Goal: Task Accomplishment & Management: Use online tool/utility

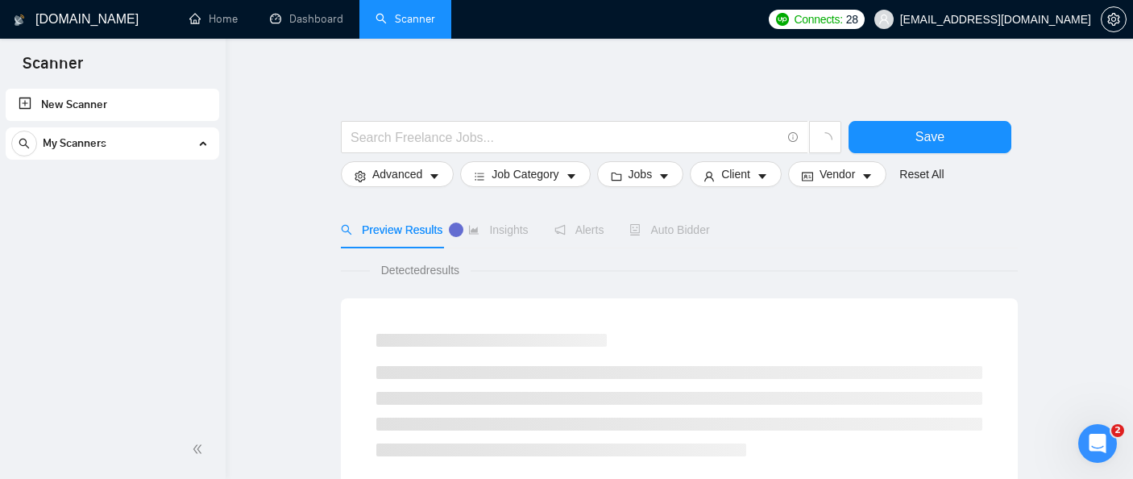
click at [547, 138] on input "text" at bounding box center [566, 137] width 430 height 20
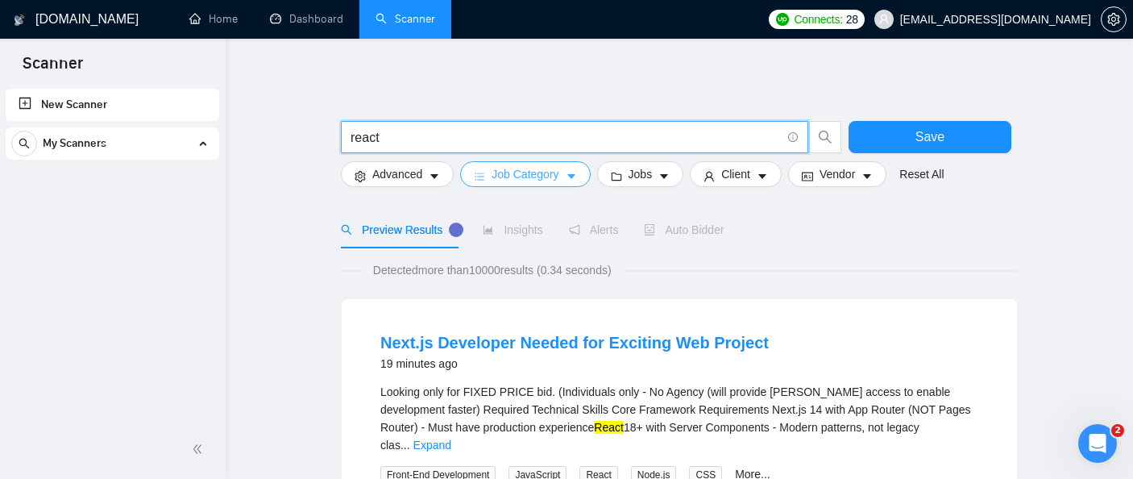
type input "react"
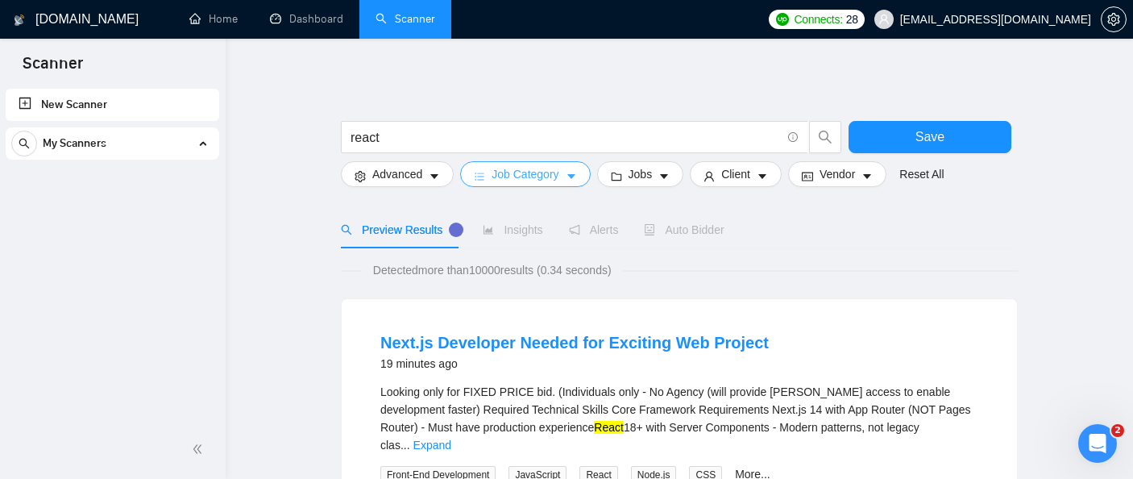
click at [509, 173] on span "Job Category" at bounding box center [525, 174] width 67 height 18
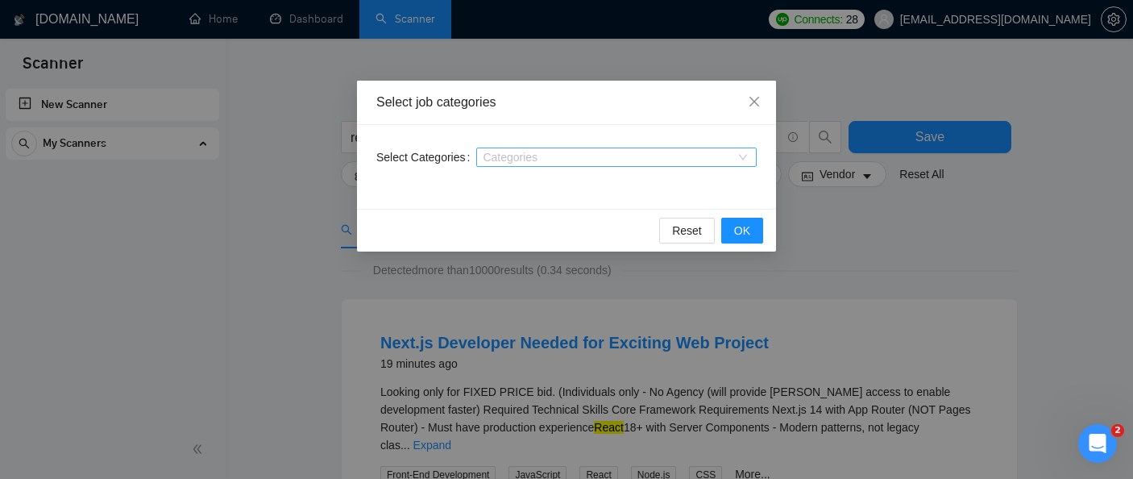
click at [517, 158] on div at bounding box center [608, 157] width 256 height 13
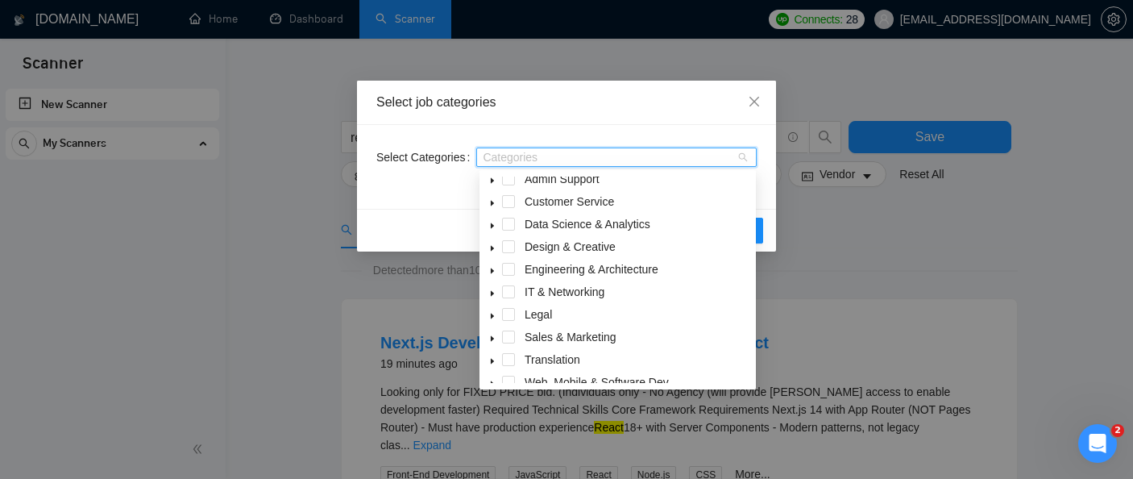
scroll to position [64, 0]
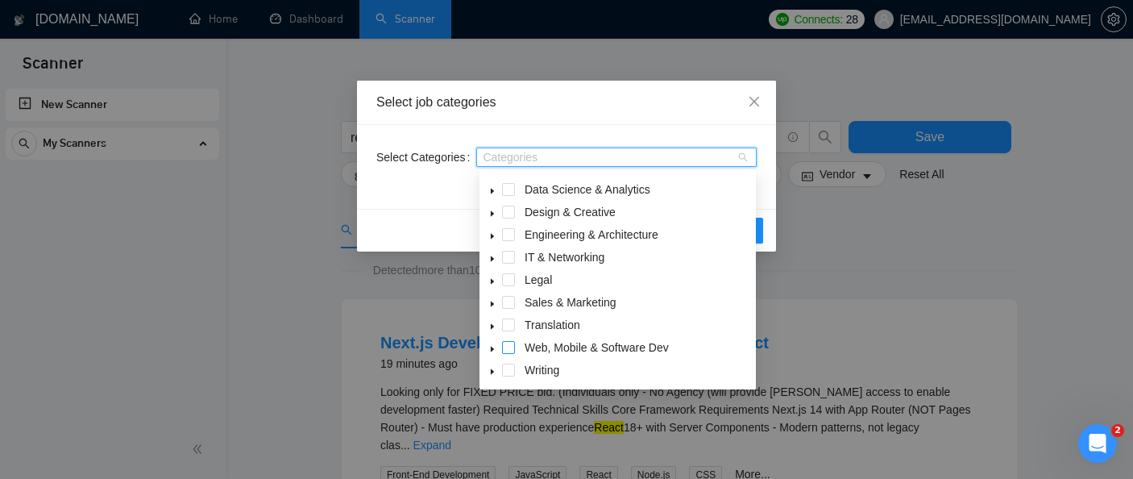
click at [505, 347] on span at bounding box center [508, 347] width 13 height 13
click at [494, 350] on icon "caret-down" at bounding box center [492, 349] width 8 height 8
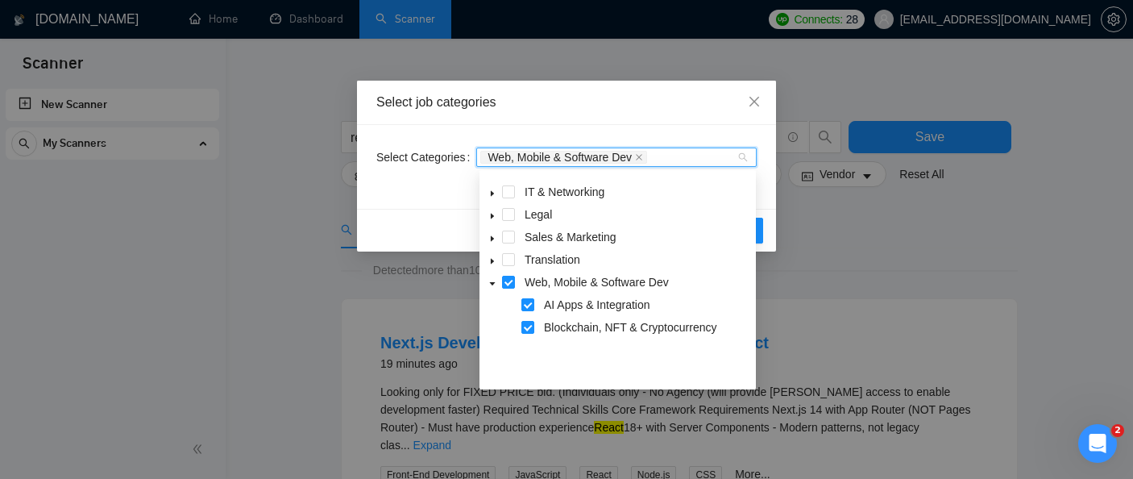
scroll to position [181, 0]
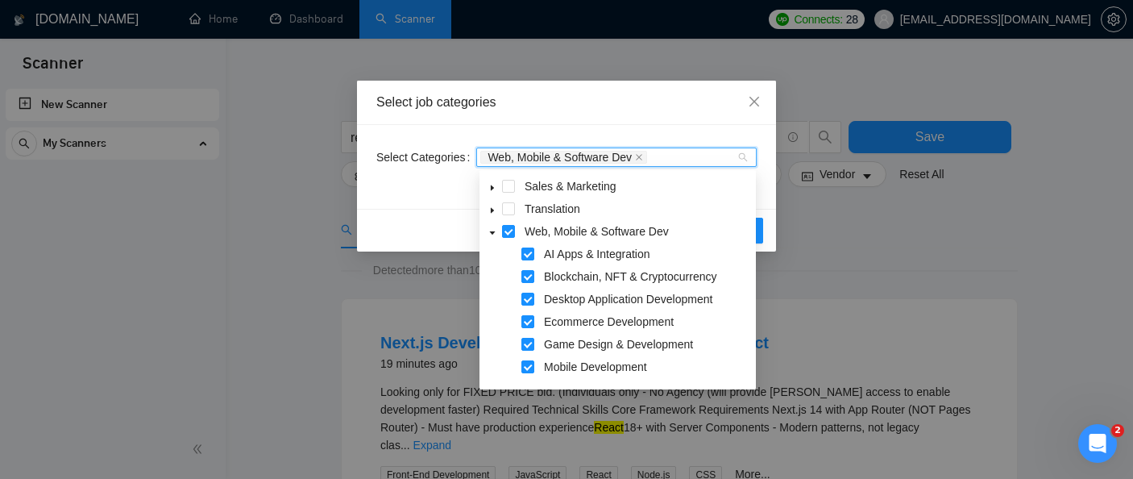
click at [491, 232] on icon "caret-down" at bounding box center [493, 232] width 6 height 3
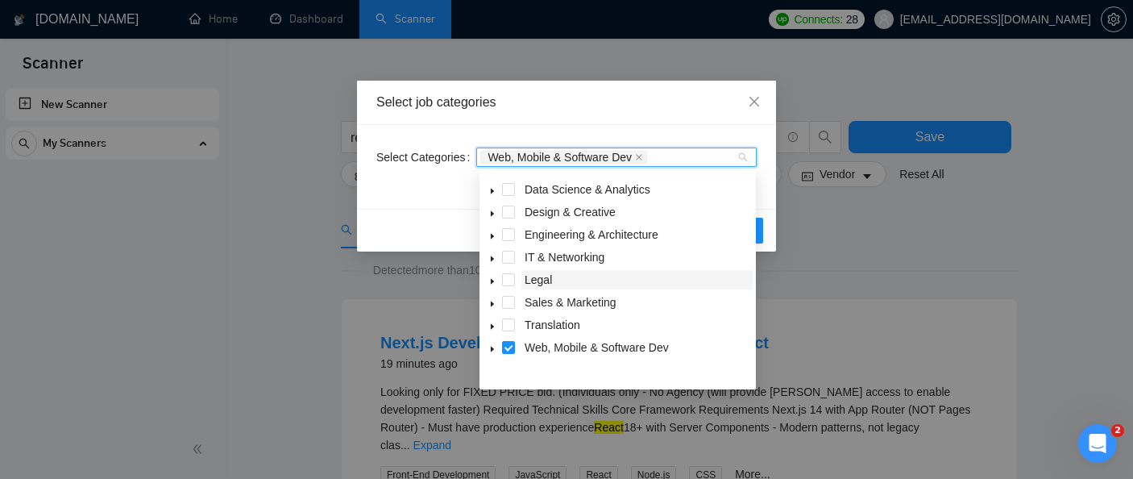
scroll to position [0, 0]
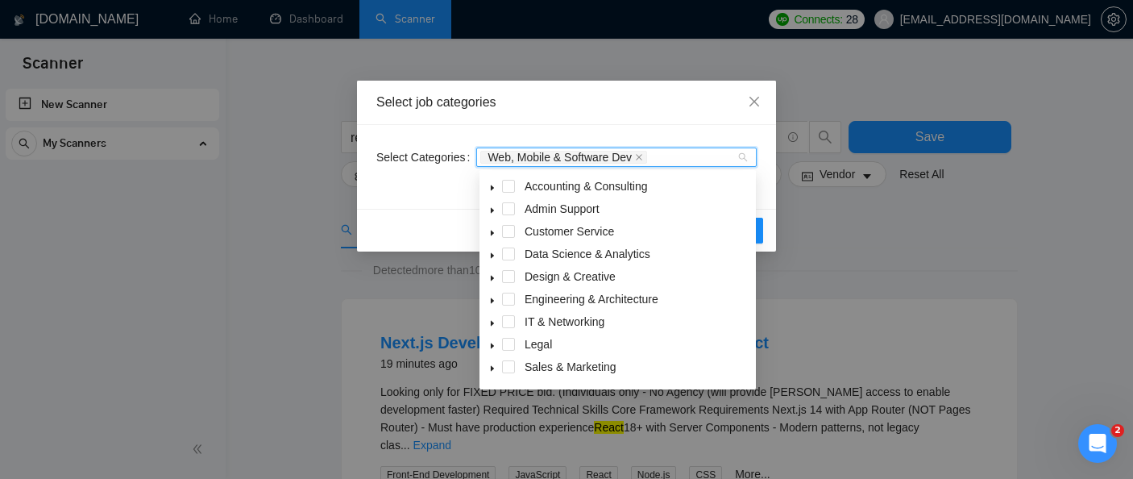
click at [742, 125] on div "Select Categories Web, Mobile & Software Dev" at bounding box center [566, 167] width 419 height 84
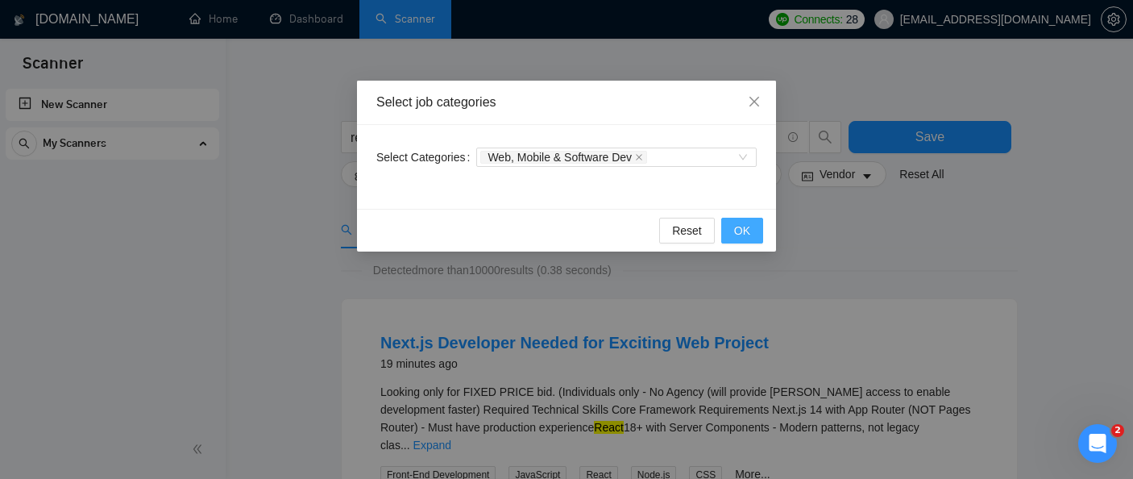
click at [750, 231] on button "OK" at bounding box center [742, 231] width 42 height 26
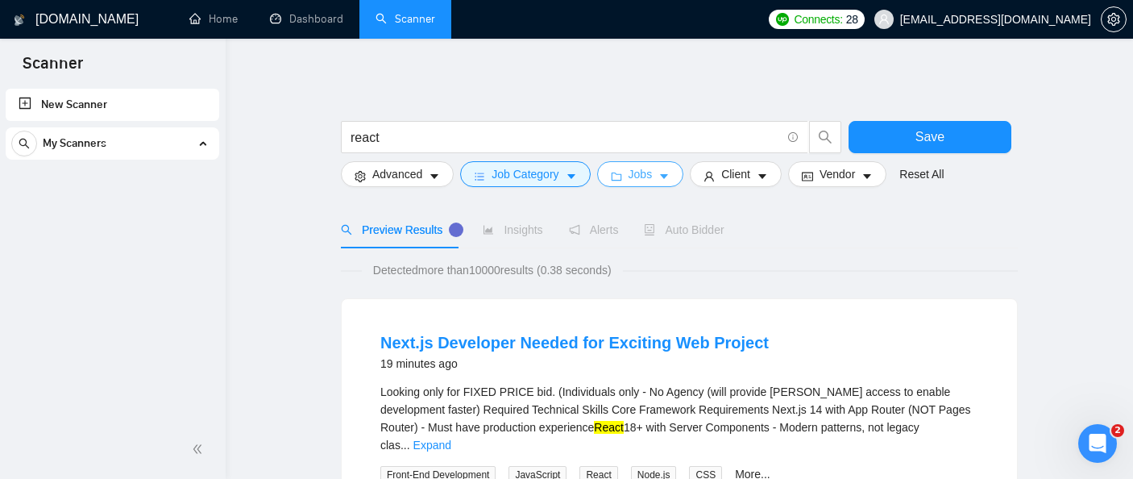
click at [670, 179] on icon "caret-down" at bounding box center [663, 176] width 11 height 11
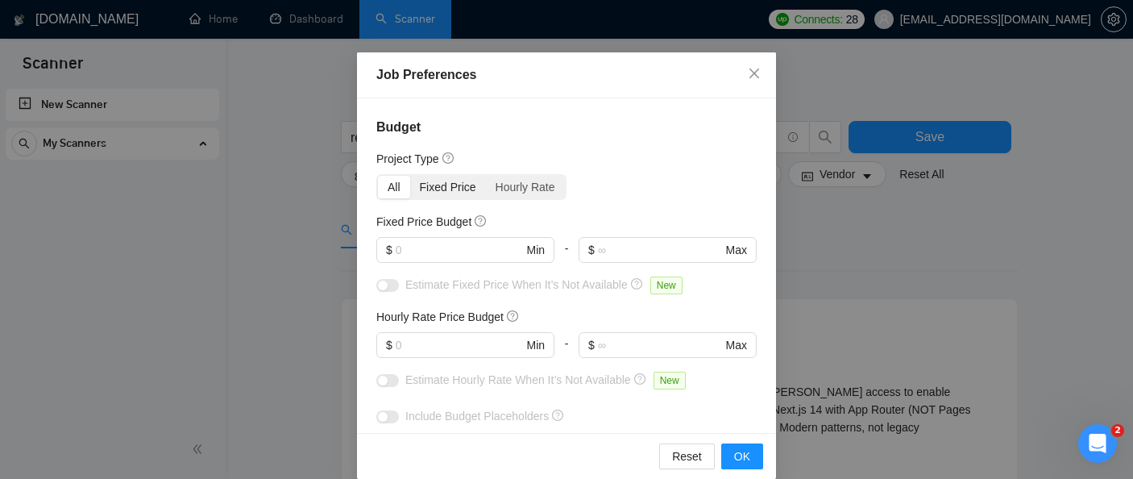
click at [444, 194] on div "Fixed Price" at bounding box center [448, 187] width 76 height 23
click at [410, 176] on input "Fixed Price" at bounding box center [410, 176] width 0 height 0
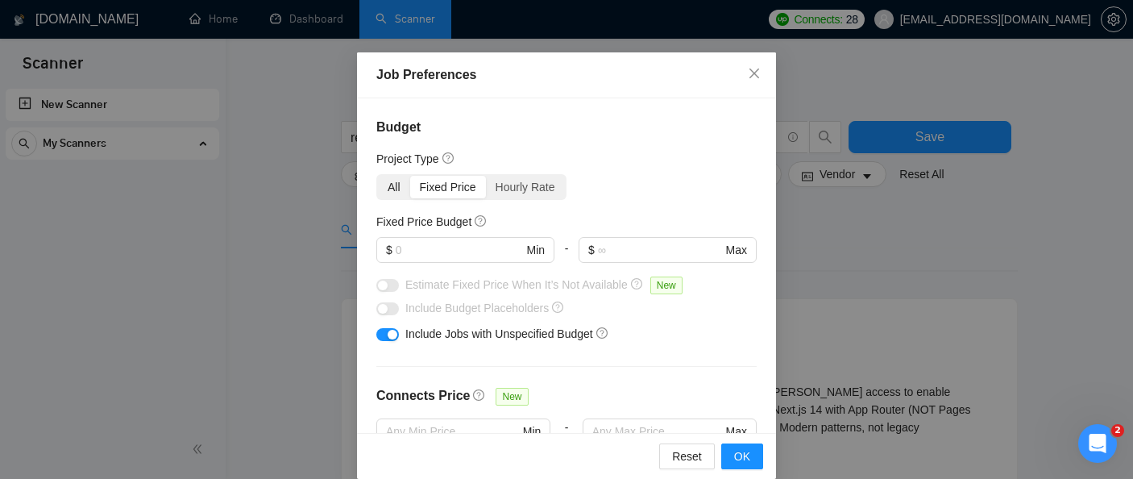
click at [402, 188] on div "All" at bounding box center [394, 187] width 32 height 23
click at [378, 176] on input "All" at bounding box center [378, 176] width 0 height 0
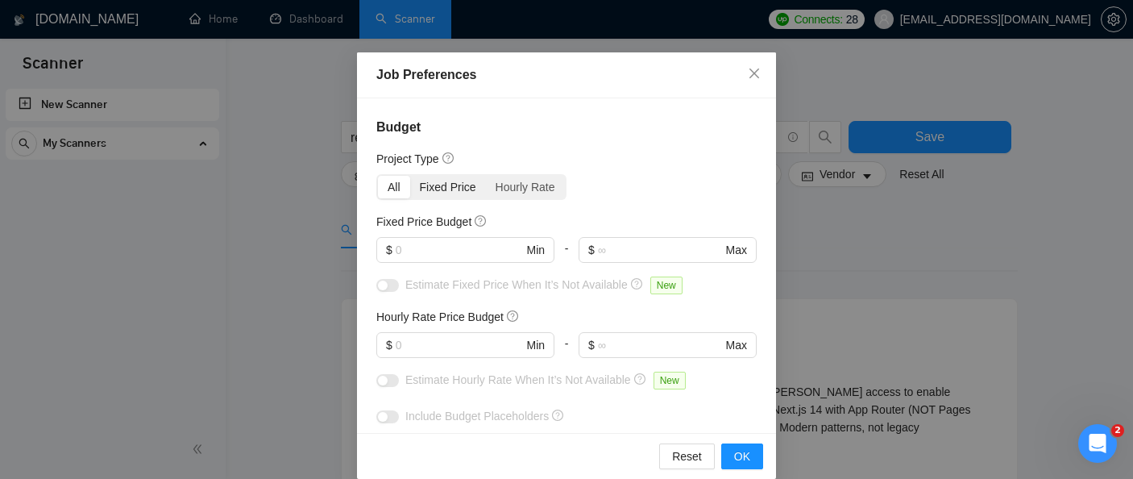
click at [444, 188] on div "Fixed Price" at bounding box center [448, 187] width 76 height 23
click at [410, 176] on input "Fixed Price" at bounding box center [410, 176] width 0 height 0
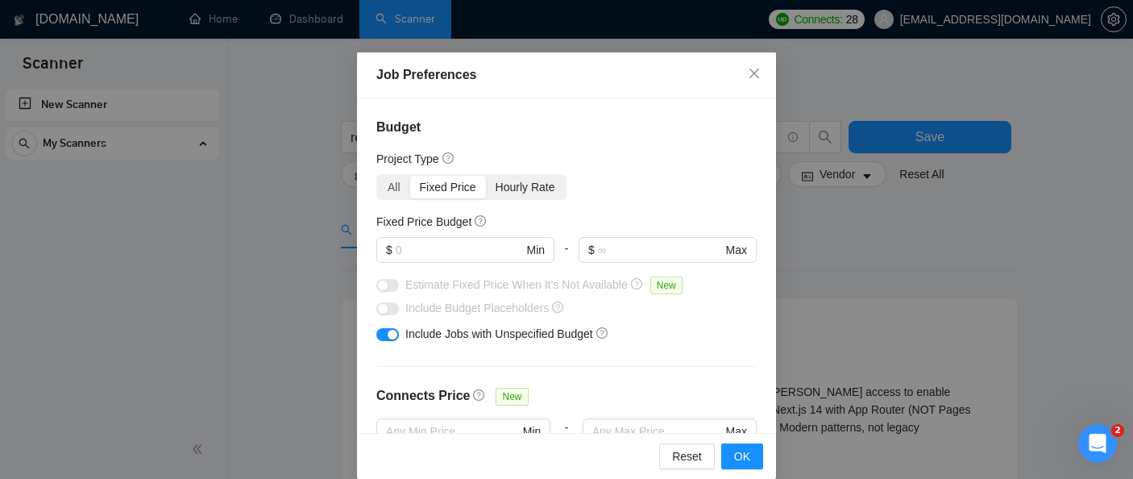
click at [515, 192] on div "Hourly Rate" at bounding box center [525, 187] width 79 height 23
click at [486, 176] on input "Hourly Rate" at bounding box center [486, 176] width 0 height 0
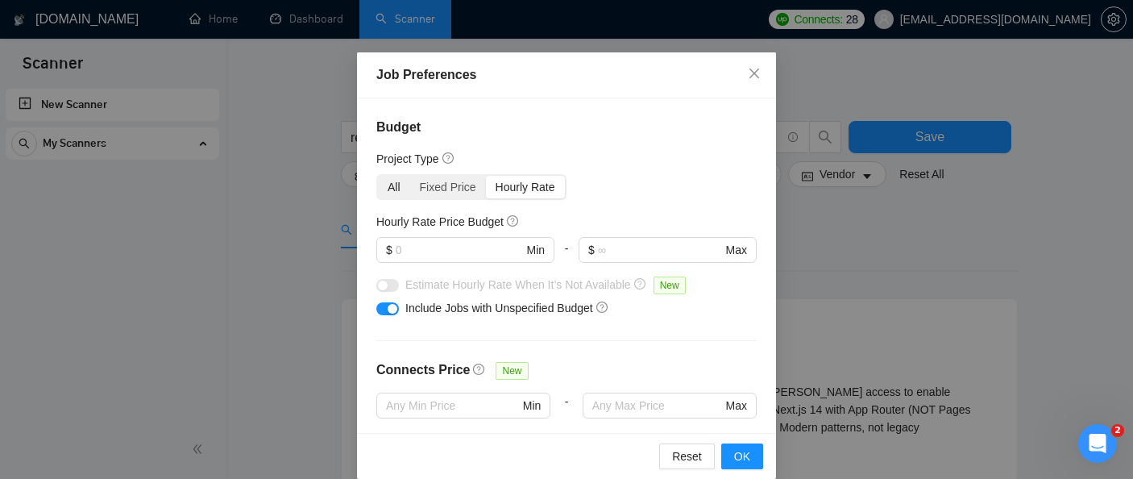
click at [396, 190] on div "All" at bounding box center [394, 187] width 32 height 23
click at [378, 176] on input "All" at bounding box center [378, 176] width 0 height 0
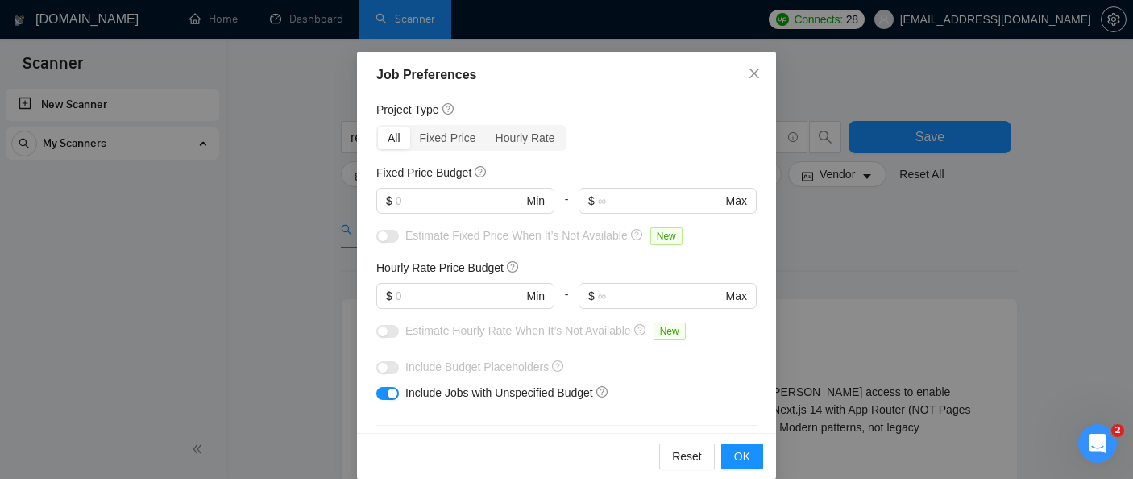
scroll to position [72, 0]
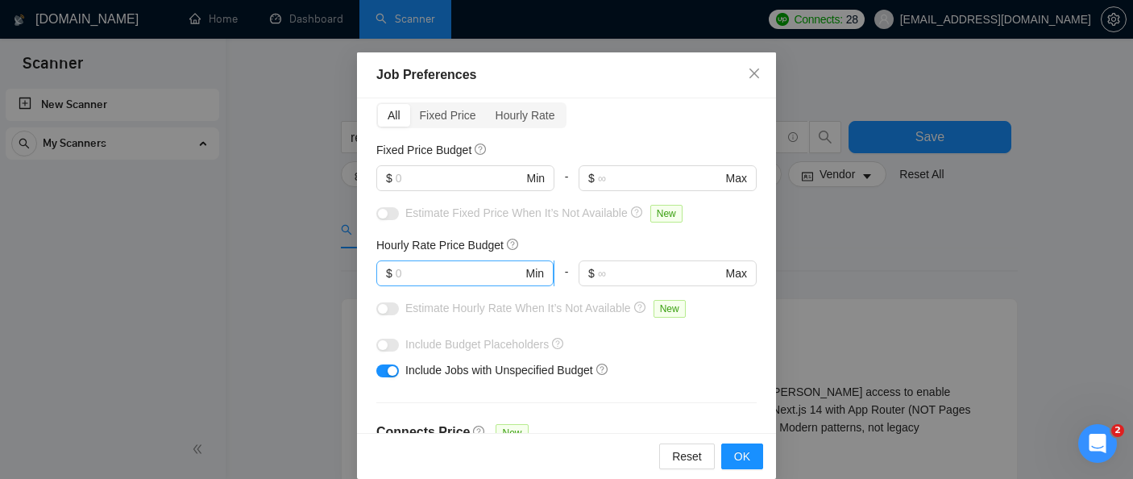
click at [480, 272] on input "text" at bounding box center [459, 273] width 127 height 18
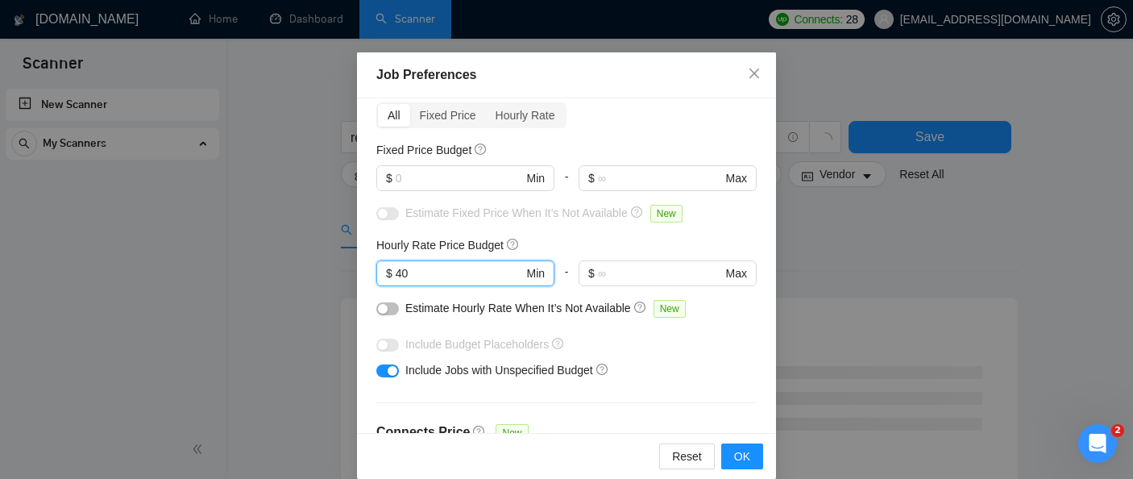
type input "40"
click at [610, 236] on div "Hourly Rate Price Budget" at bounding box center [566, 245] width 380 height 18
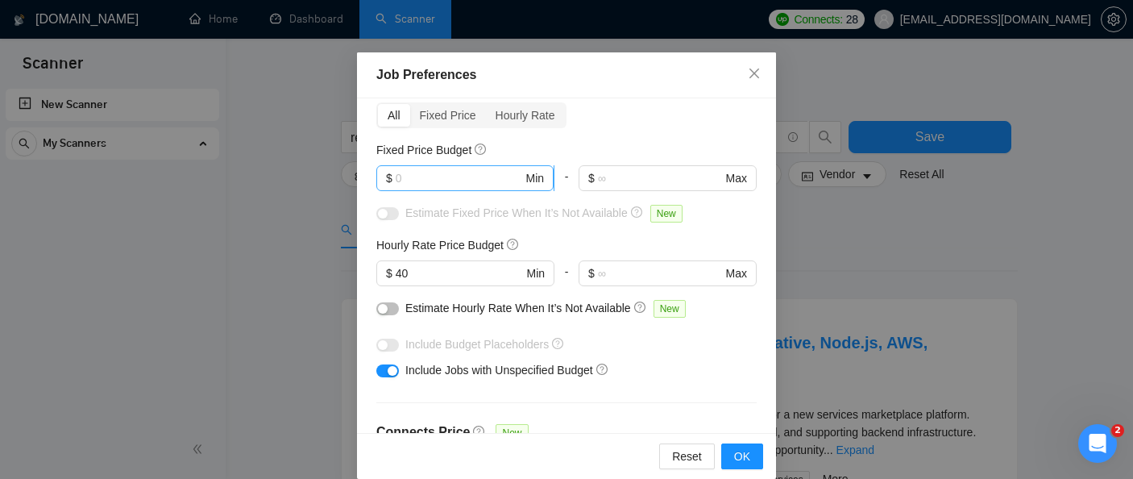
click at [460, 187] on span "$ Min" at bounding box center [464, 178] width 177 height 26
type input "300"
click at [563, 138] on div "Budget Project Type All Fixed Price Hourly Rate Fixed Price Budget 300 $ 300 Mi…" at bounding box center [566, 265] width 419 height 335
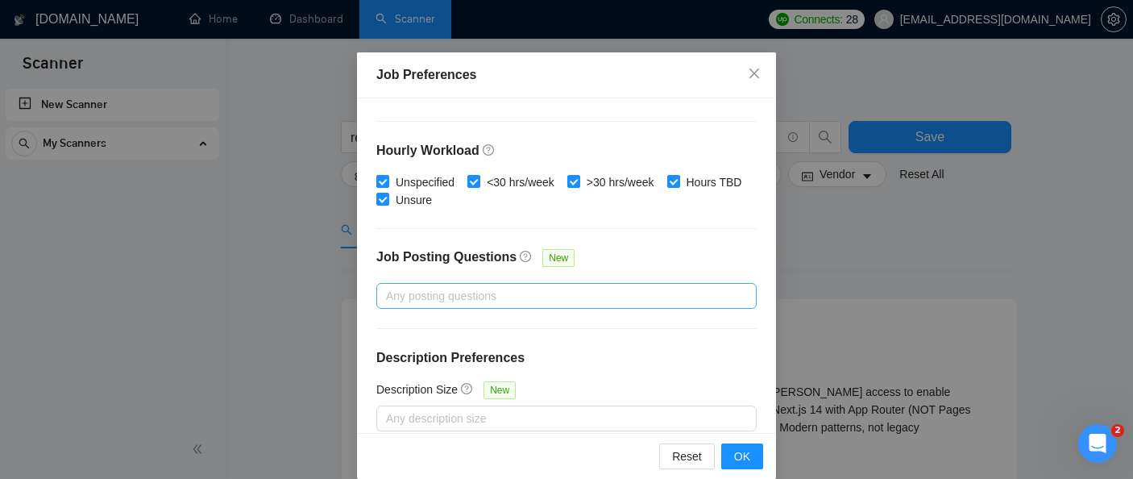
scroll to position [573, 0]
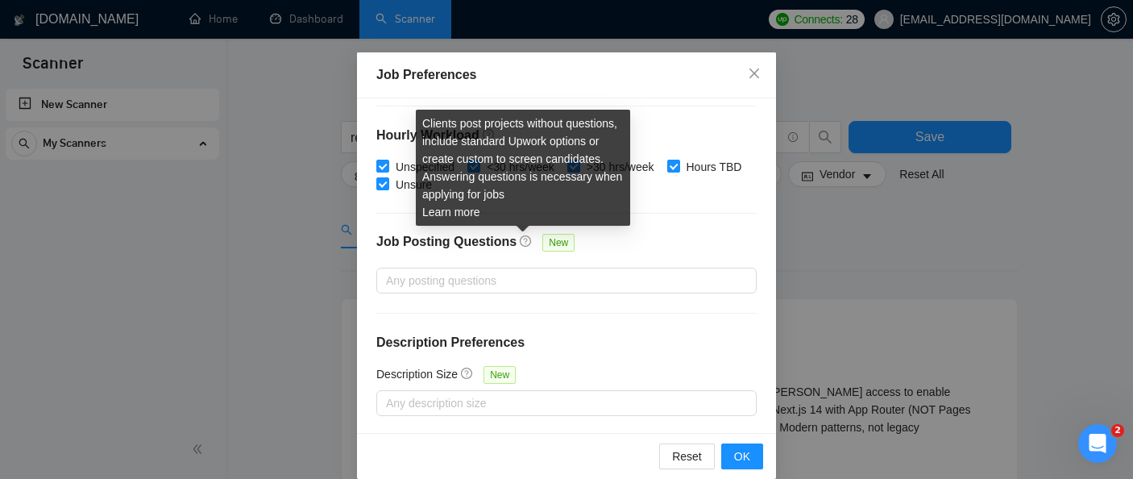
click at [521, 242] on icon "question-circle" at bounding box center [525, 240] width 11 height 11
click at [389, 271] on input "Job Posting Questions New" at bounding box center [387, 280] width 3 height 19
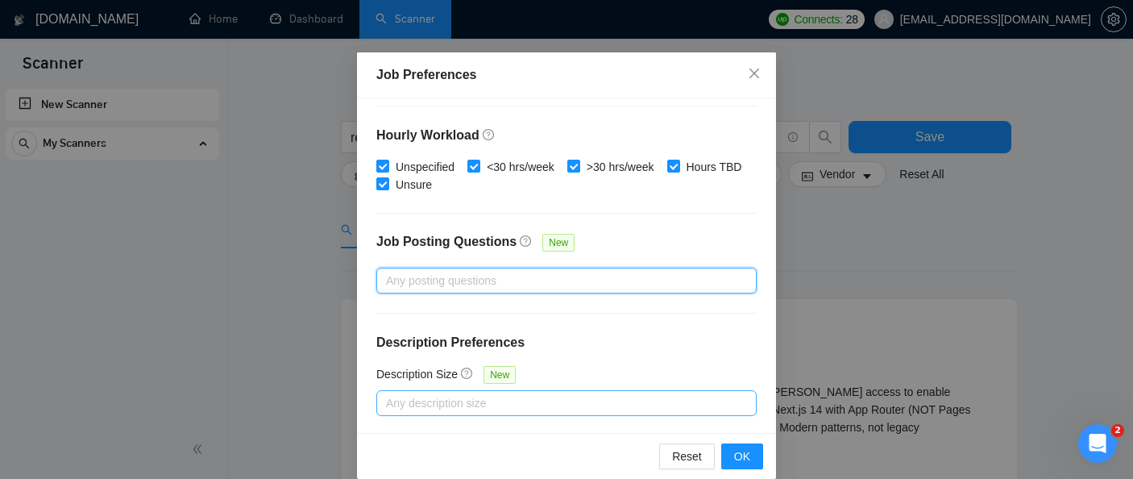
click at [505, 394] on div at bounding box center [558, 402] width 356 height 19
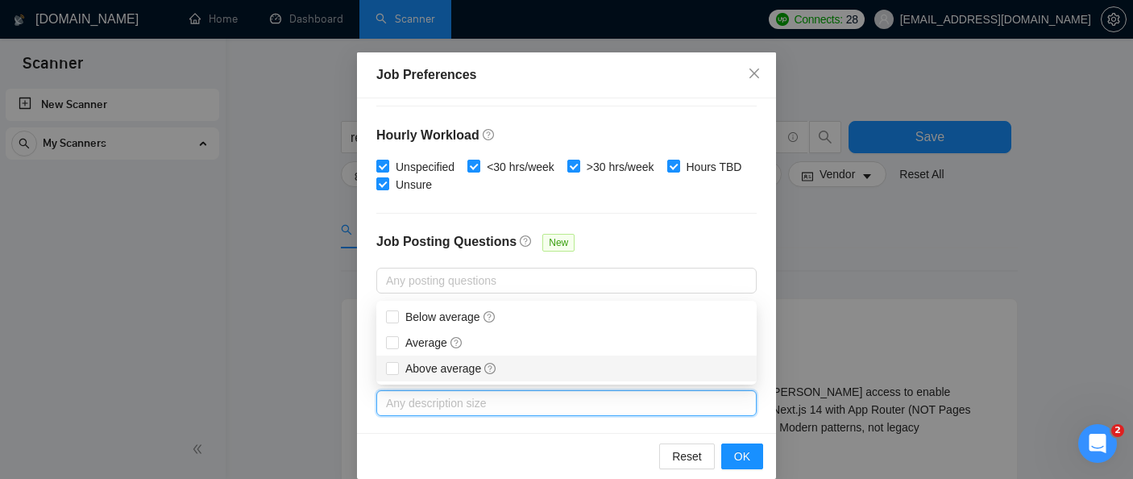
click at [642, 221] on div "Budget Project Type All Fixed Price Hourly Rate Fixed Price Budget $ 300 Min - …" at bounding box center [566, 265] width 419 height 335
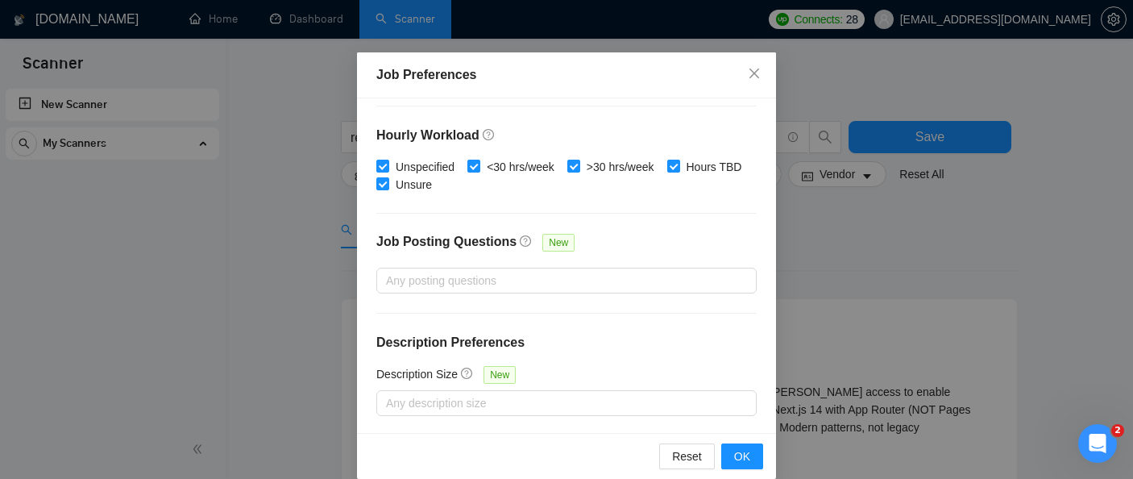
click at [604, 237] on div "Job Posting Questions New" at bounding box center [566, 250] width 380 height 35
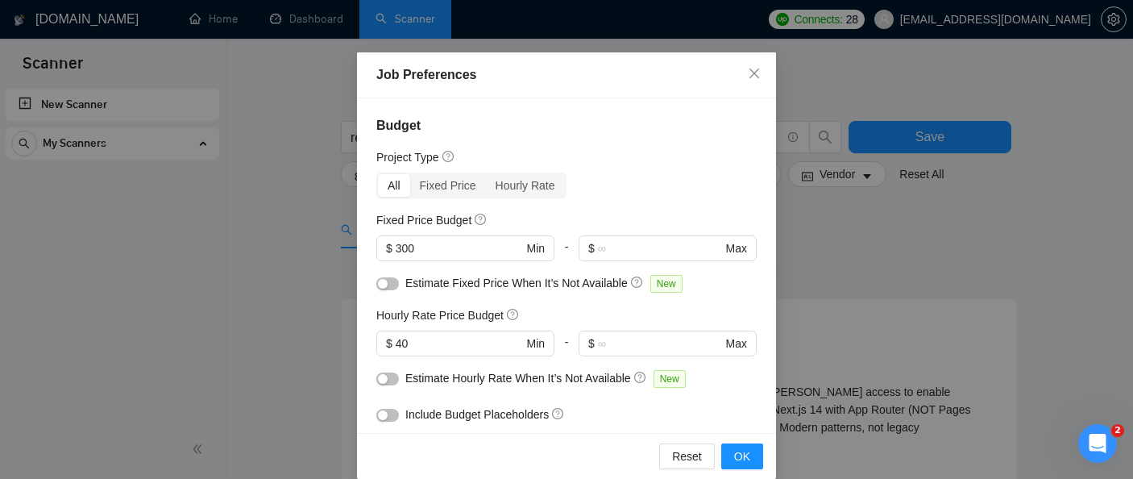
scroll to position [0, 0]
click at [474, 185] on div "Fixed Price" at bounding box center [448, 187] width 76 height 23
click at [410, 176] on input "Fixed Price" at bounding box center [410, 176] width 0 height 0
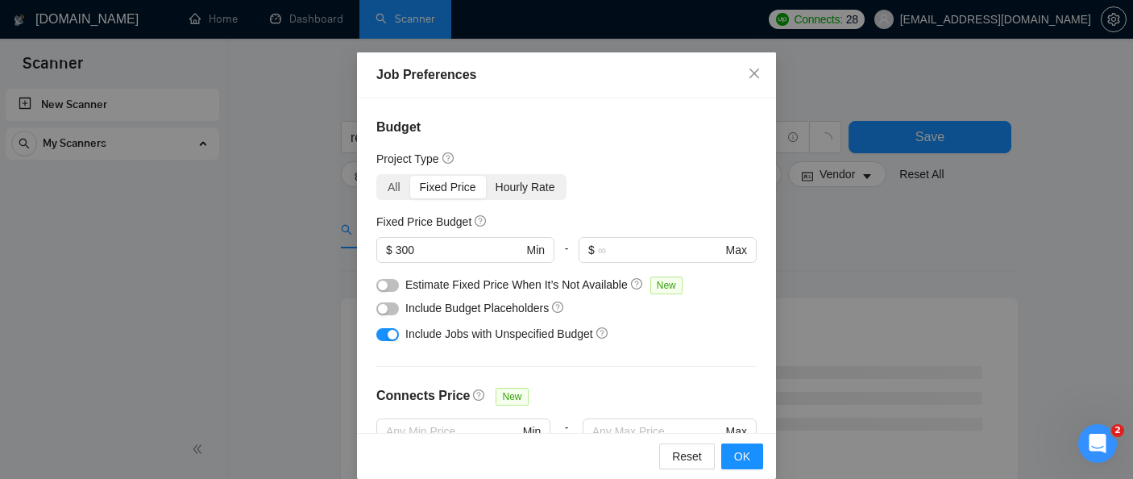
click at [511, 190] on div "Hourly Rate" at bounding box center [525, 187] width 79 height 23
click at [486, 176] on input "Hourly Rate" at bounding box center [486, 176] width 0 height 0
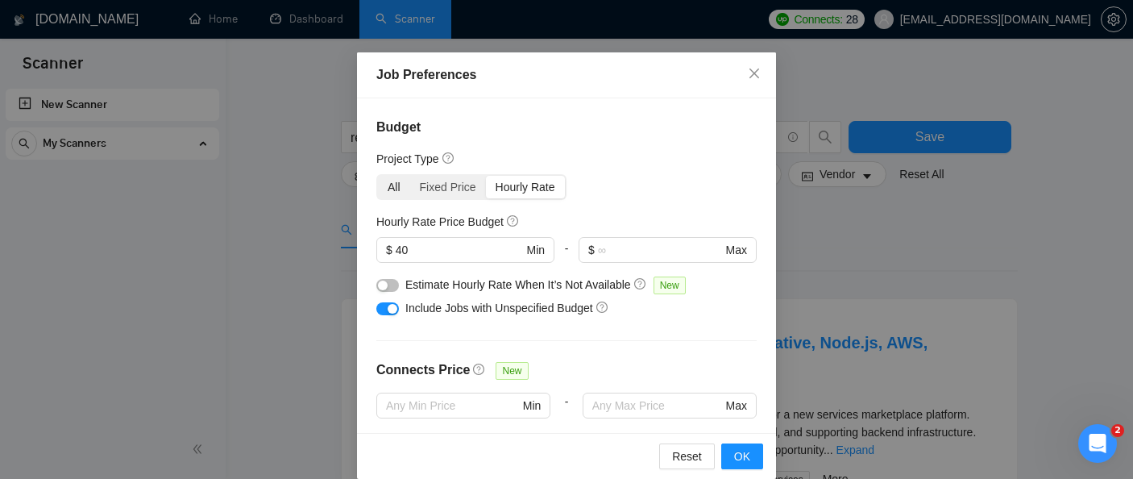
click at [396, 187] on div "All" at bounding box center [394, 187] width 32 height 23
click at [378, 176] on input "All" at bounding box center [378, 176] width 0 height 0
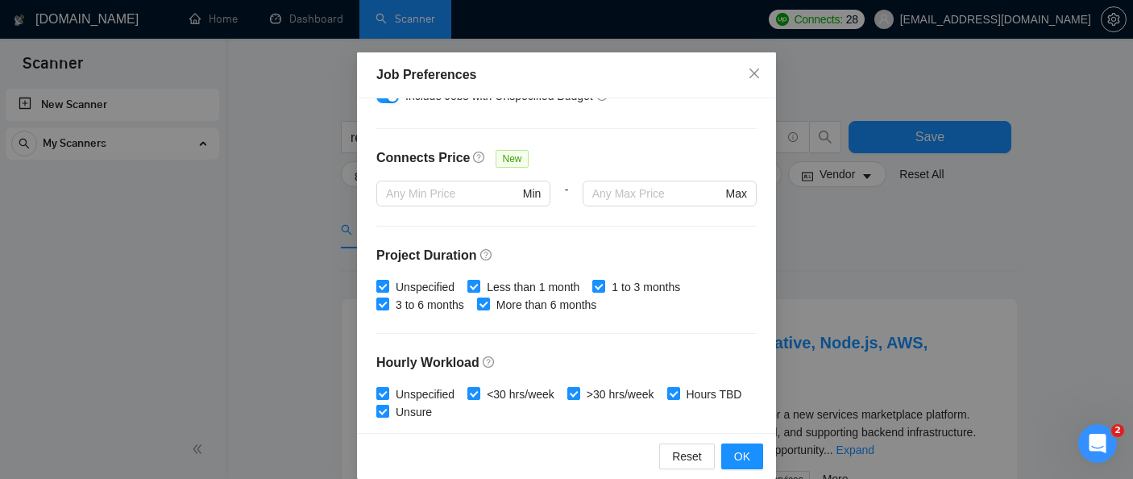
scroll to position [395, 0]
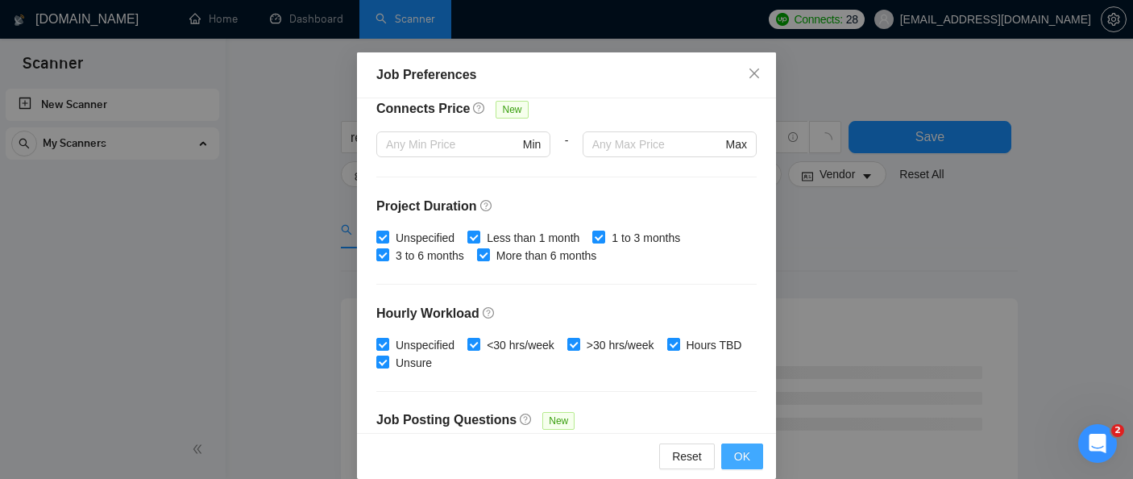
click at [746, 455] on span "OK" at bounding box center [742, 456] width 16 height 18
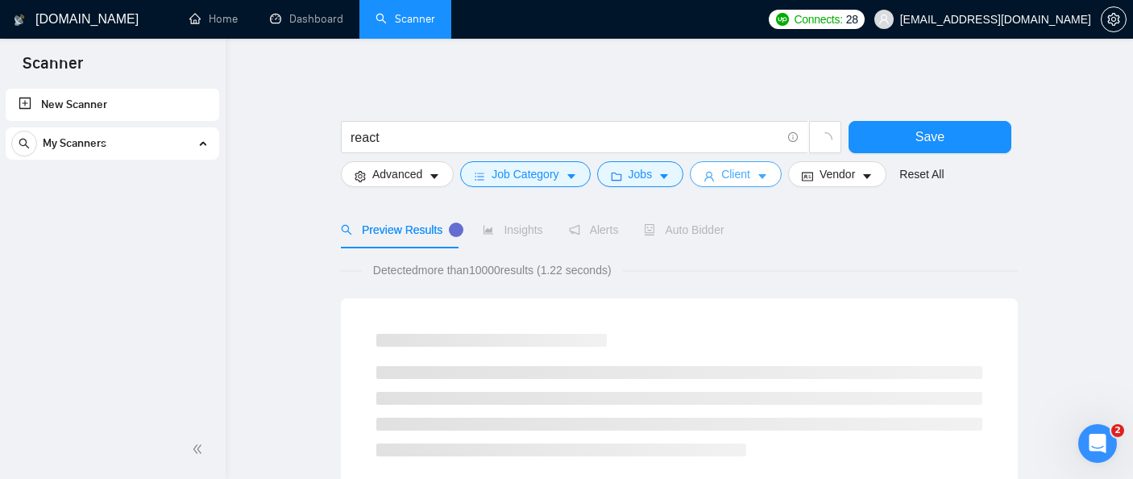
click at [758, 178] on button "Client" at bounding box center [736, 174] width 92 height 26
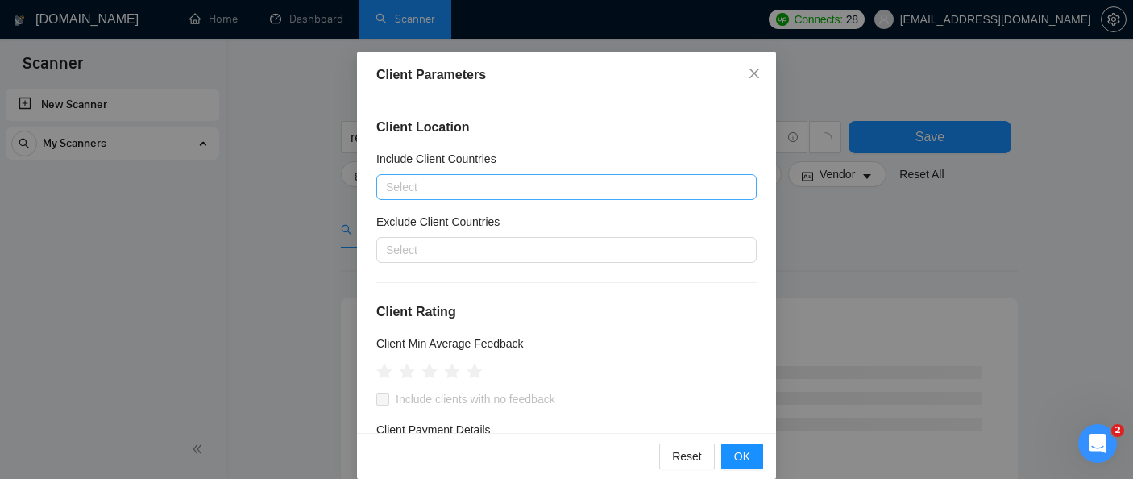
click at [654, 187] on div at bounding box center [558, 186] width 356 height 19
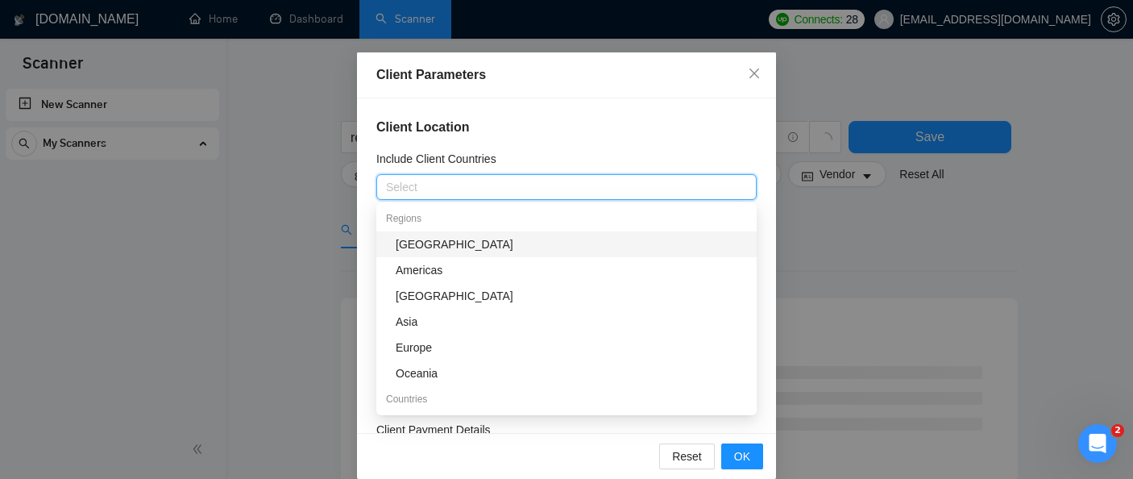
click at [654, 156] on div "Include Client Countries" at bounding box center [566, 162] width 380 height 24
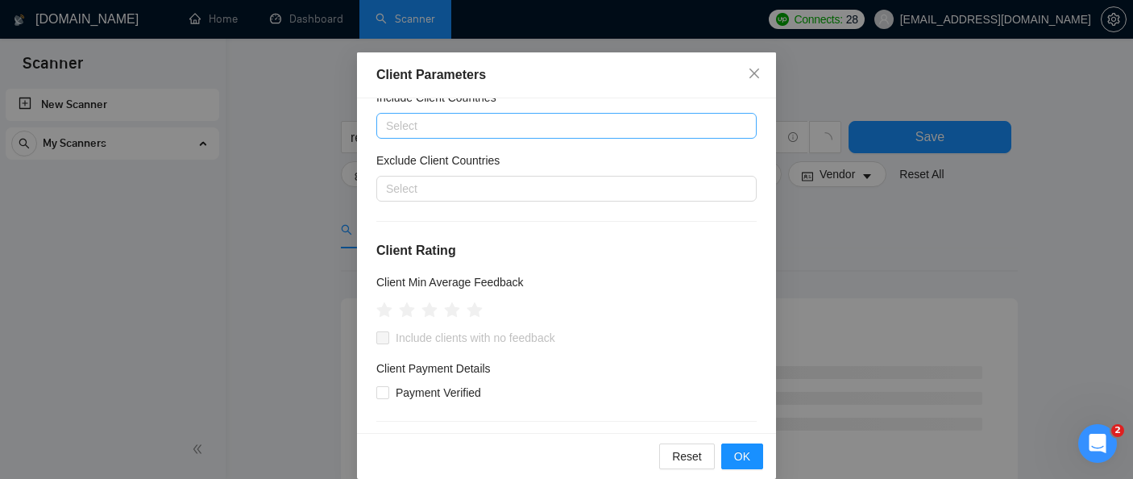
scroll to position [0, 0]
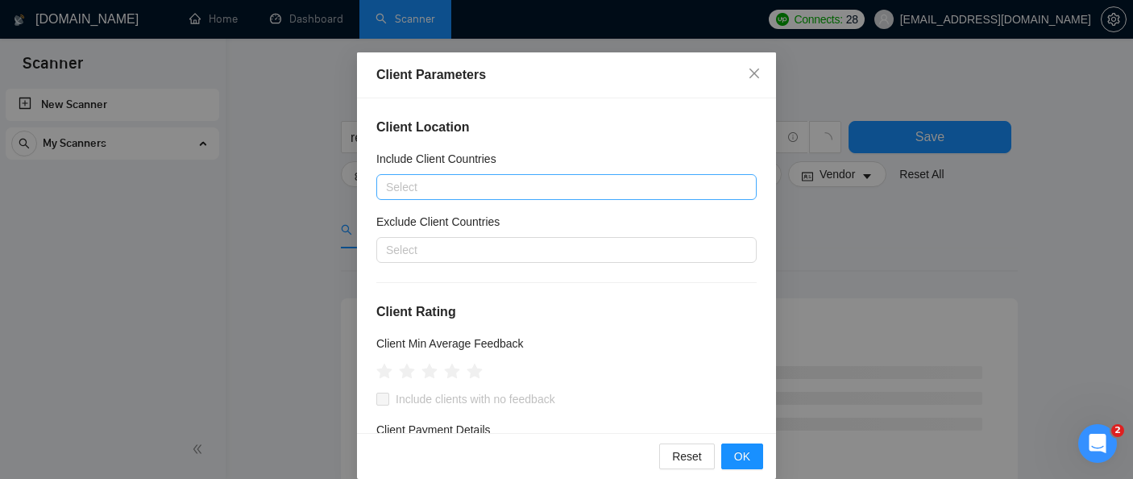
click at [528, 185] on div at bounding box center [558, 186] width 356 height 19
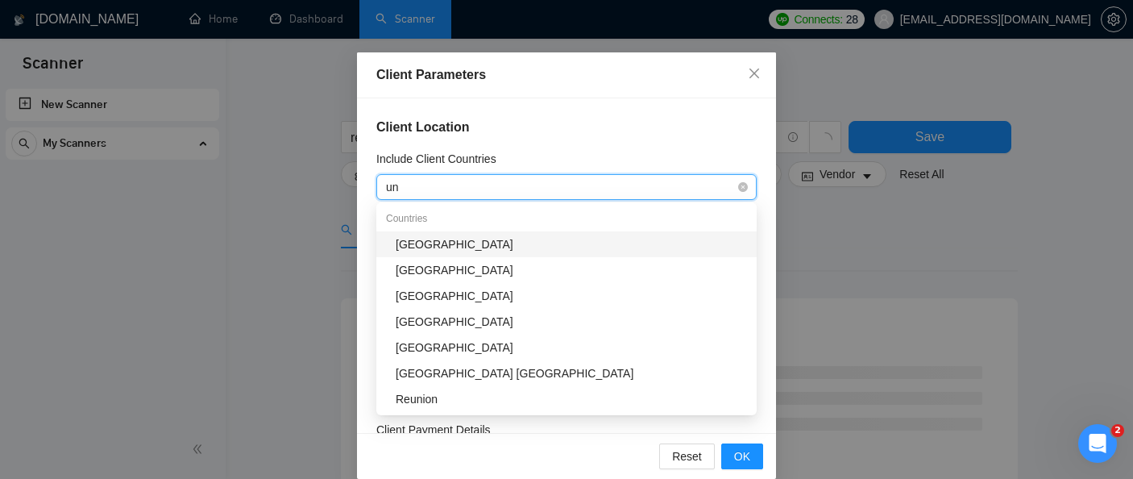
type input "uni"
click at [467, 239] on div "[GEOGRAPHIC_DATA]" at bounding box center [571, 244] width 351 height 18
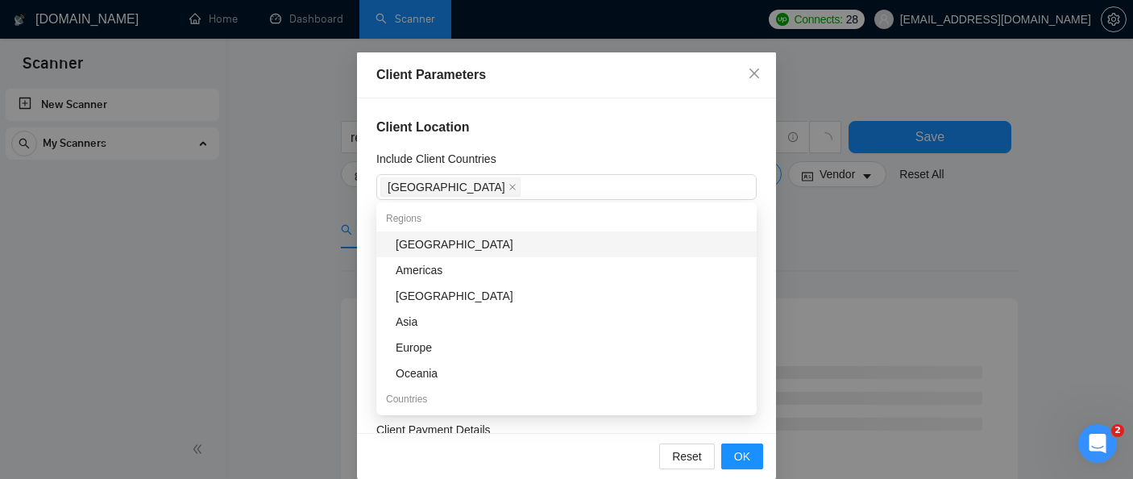
click at [536, 156] on div "Include Client Countries" at bounding box center [566, 162] width 380 height 24
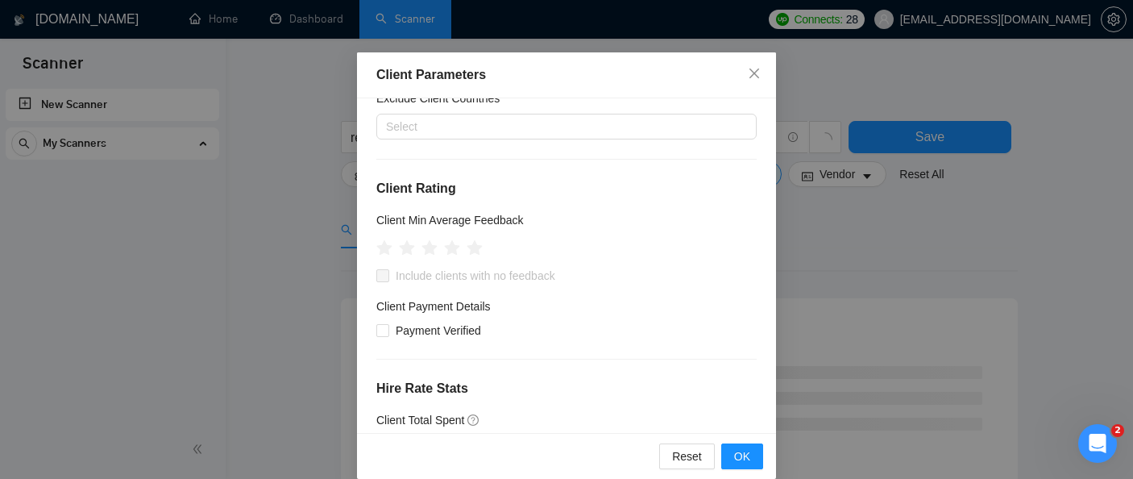
scroll to position [125, 0]
click at [455, 247] on icon "star" at bounding box center [452, 247] width 17 height 16
click at [384, 275] on span at bounding box center [382, 274] width 13 height 13
click at [382, 248] on icon "star" at bounding box center [384, 247] width 17 height 16
click at [378, 250] on icon "star" at bounding box center [385, 247] width 18 height 18
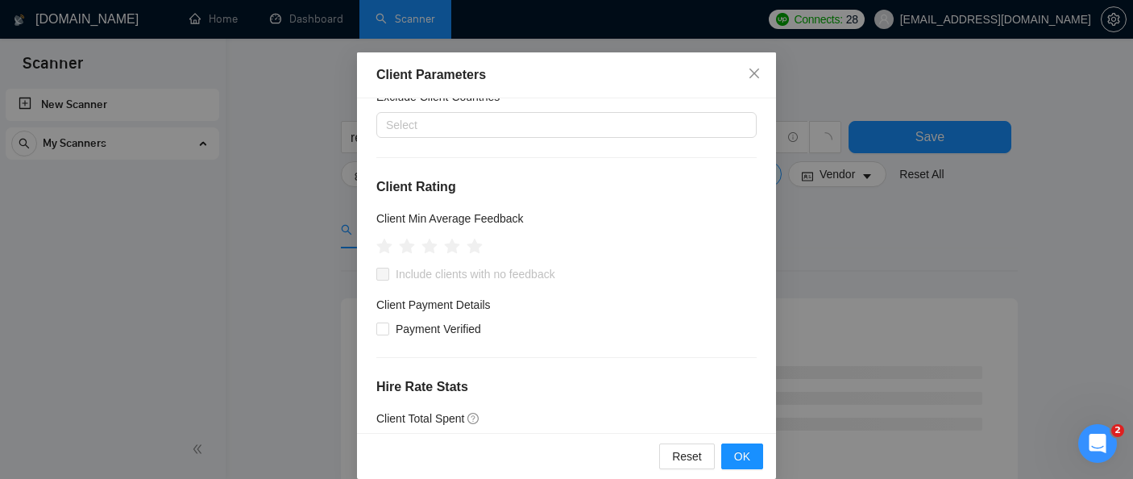
click at [434, 164] on div "Client Location Include Client Countries [GEOGRAPHIC_DATA] Exclude Client Count…" at bounding box center [566, 265] width 419 height 335
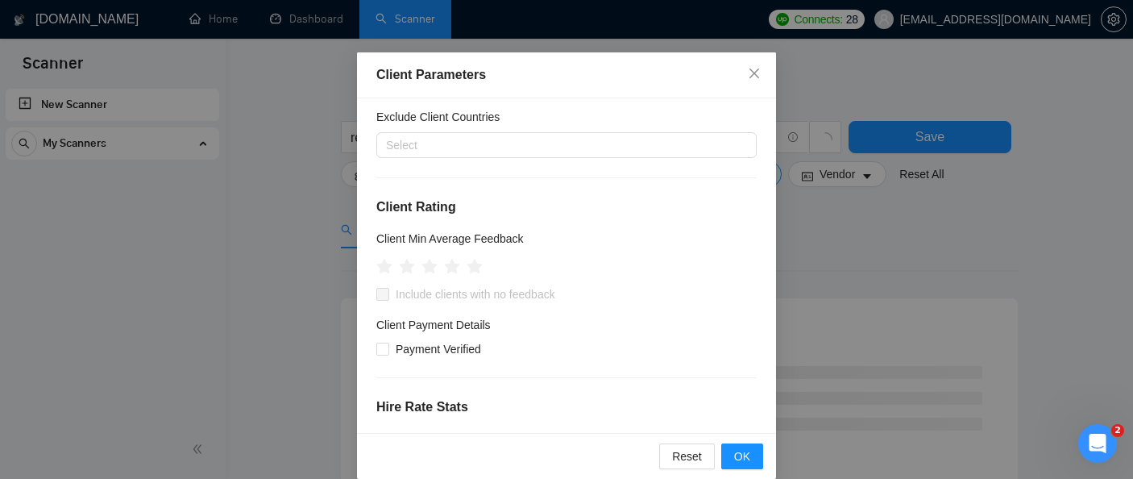
scroll to position [124, 0]
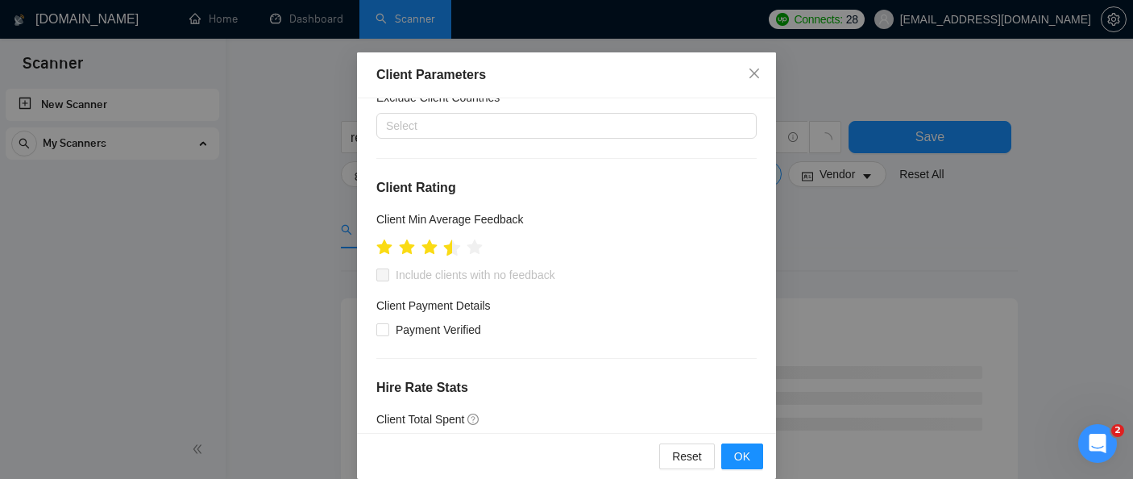
click at [447, 249] on icon "star" at bounding box center [452, 247] width 17 height 16
click at [453, 250] on icon "star" at bounding box center [452, 247] width 17 height 16
click at [384, 276] on input "Include clients with no feedback" at bounding box center [381, 273] width 11 height 11
checkbox input "true"
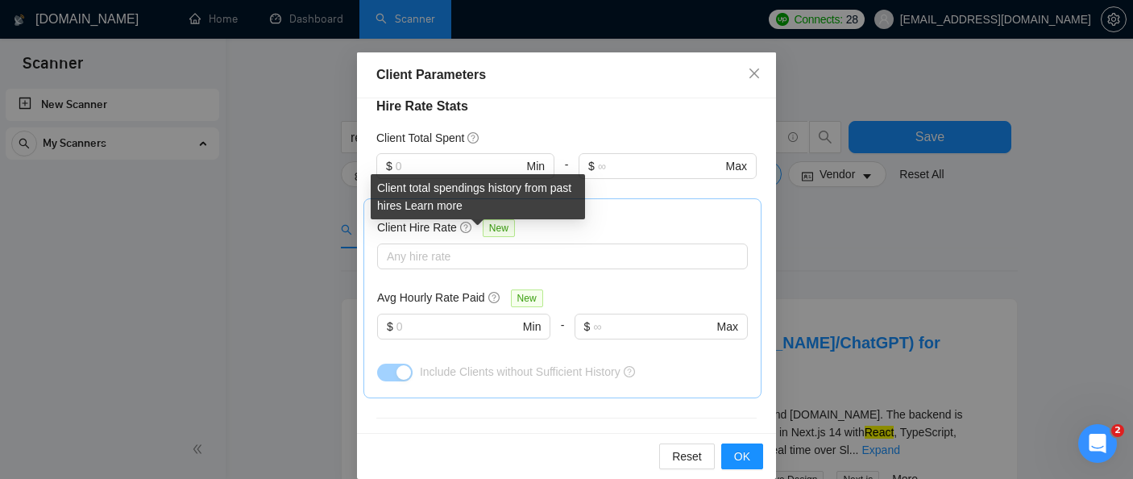
scroll to position [410, 0]
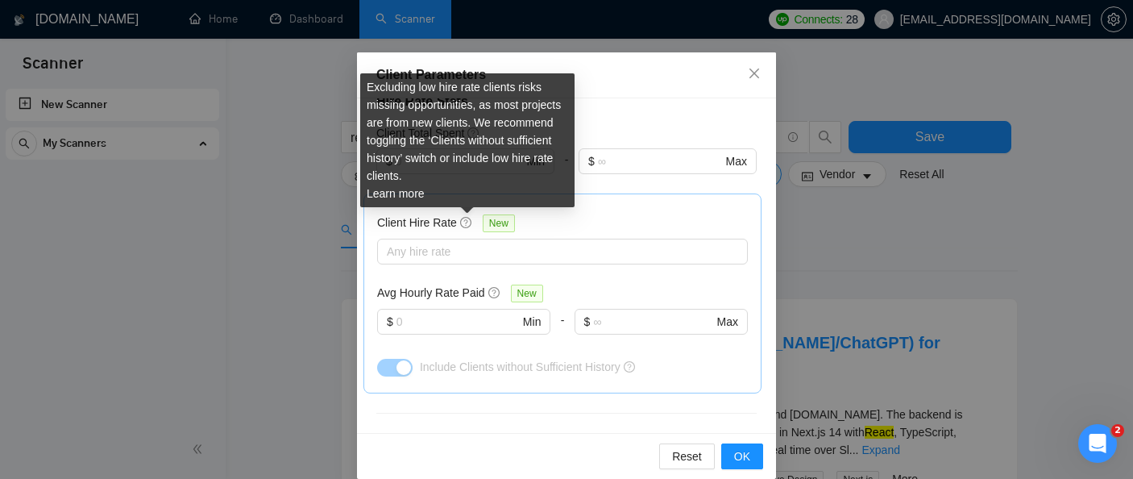
click at [463, 223] on icon "question-circle" at bounding box center [465, 222] width 11 height 11
click at [390, 242] on input "Client Hire Rate New" at bounding box center [388, 251] width 3 height 19
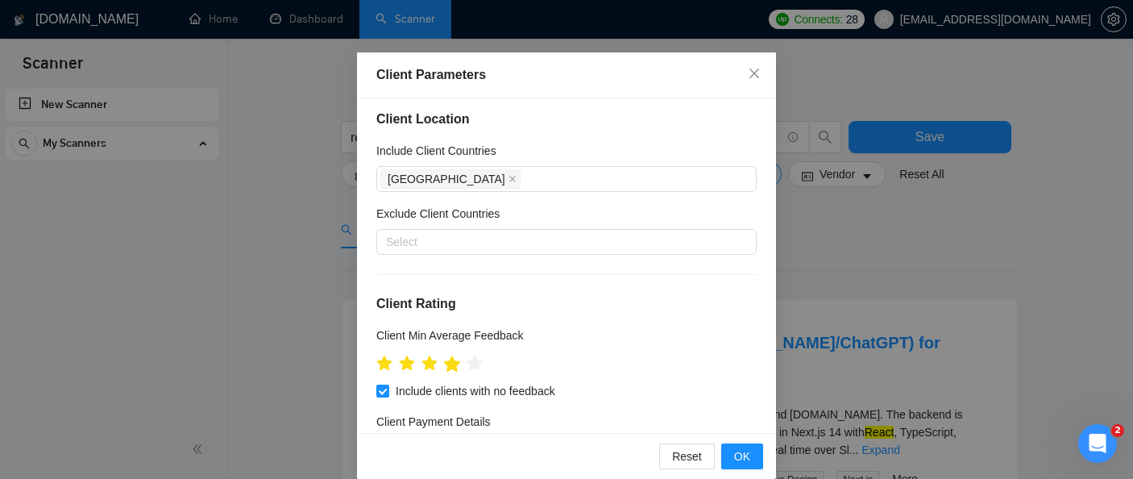
scroll to position [0, 0]
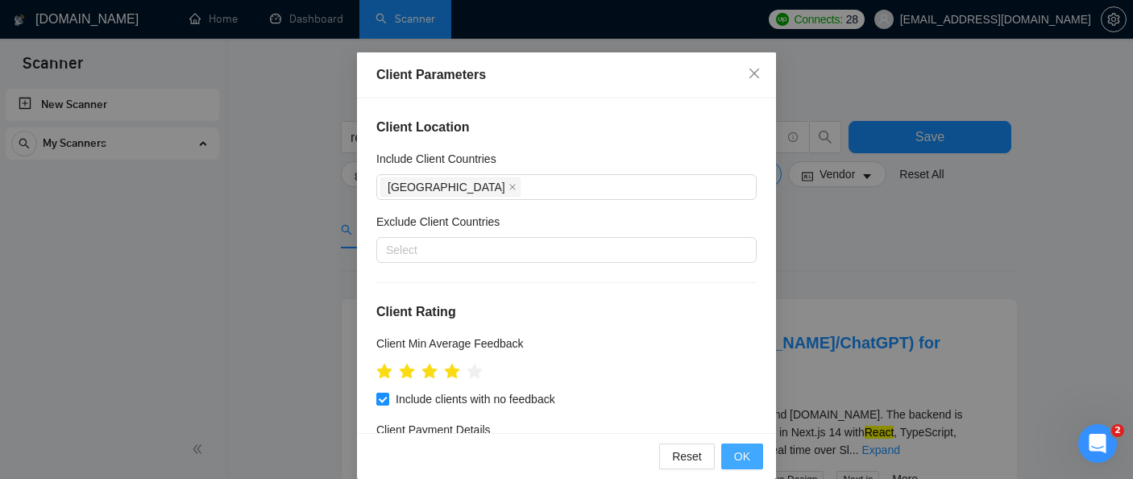
click at [740, 460] on span "OK" at bounding box center [742, 456] width 16 height 18
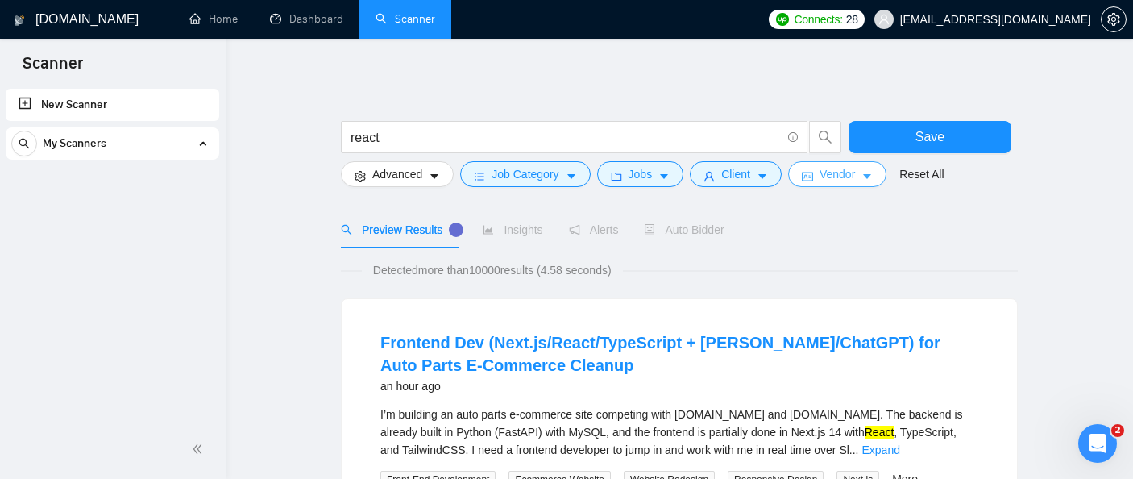
click at [836, 172] on span "Vendor" at bounding box center [837, 174] width 35 height 18
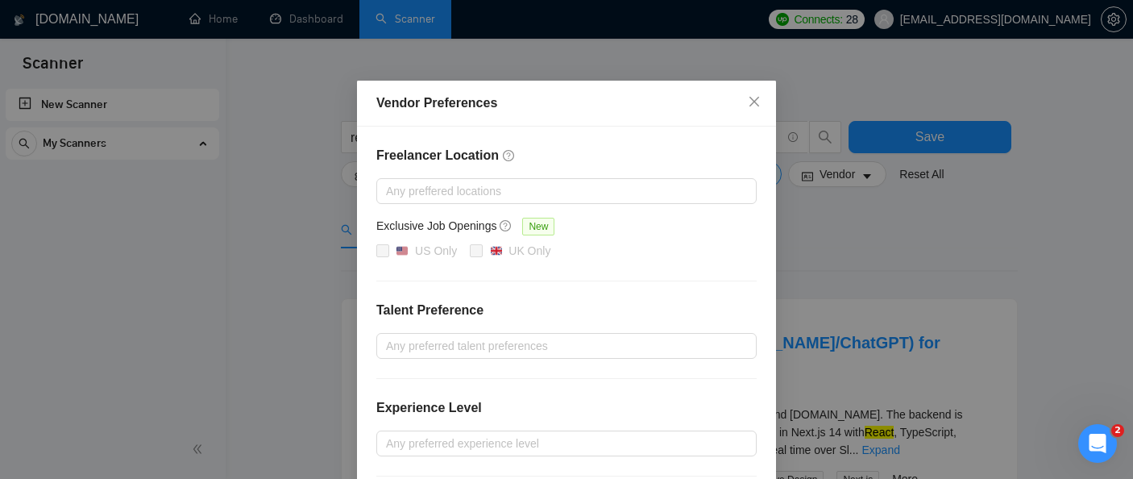
click at [833, 264] on div "Vendor Preferences Freelancer Location Any preffered locations Exclusive Job Op…" at bounding box center [566, 239] width 1133 height 479
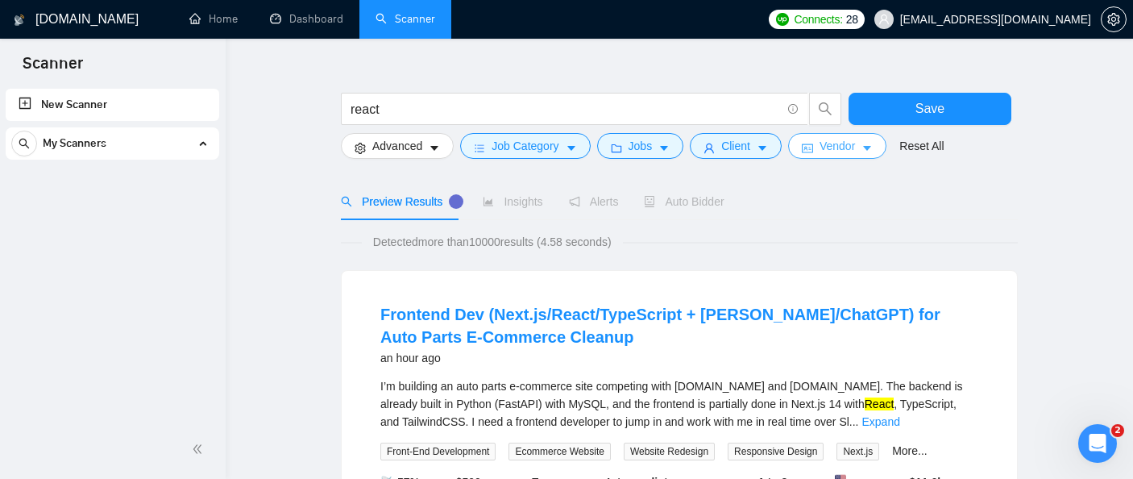
scroll to position [75, 0]
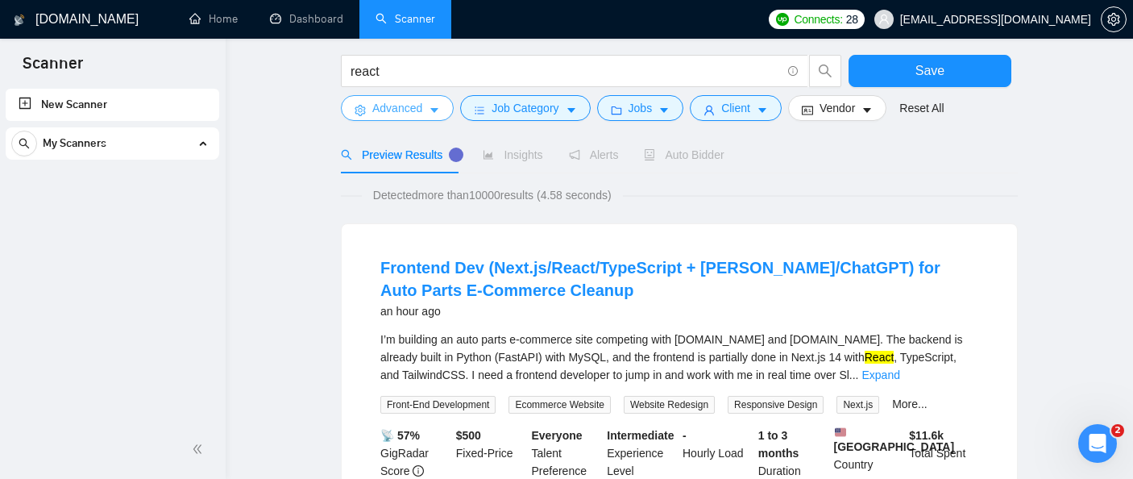
click at [431, 102] on button "Advanced" at bounding box center [397, 108] width 113 height 26
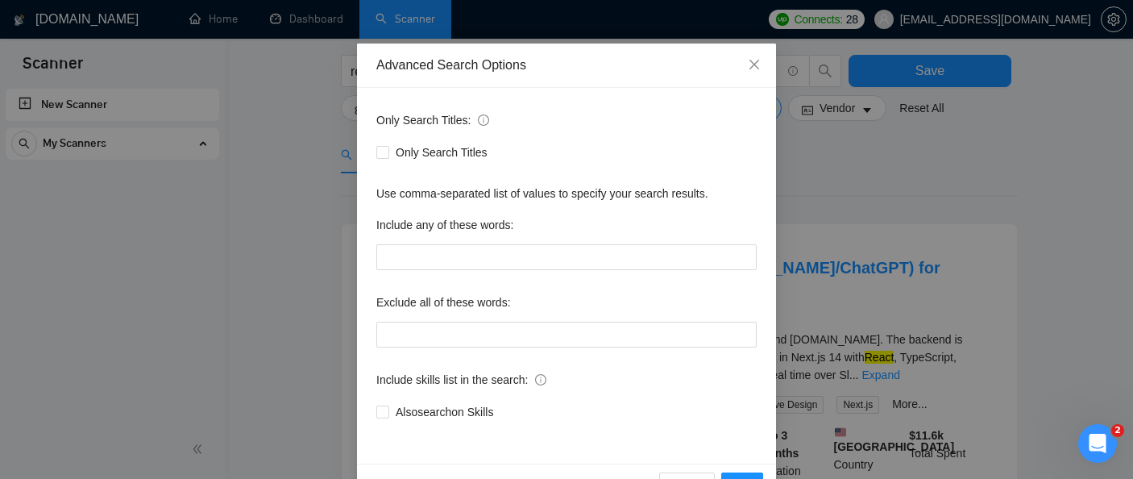
scroll to position [54, 0]
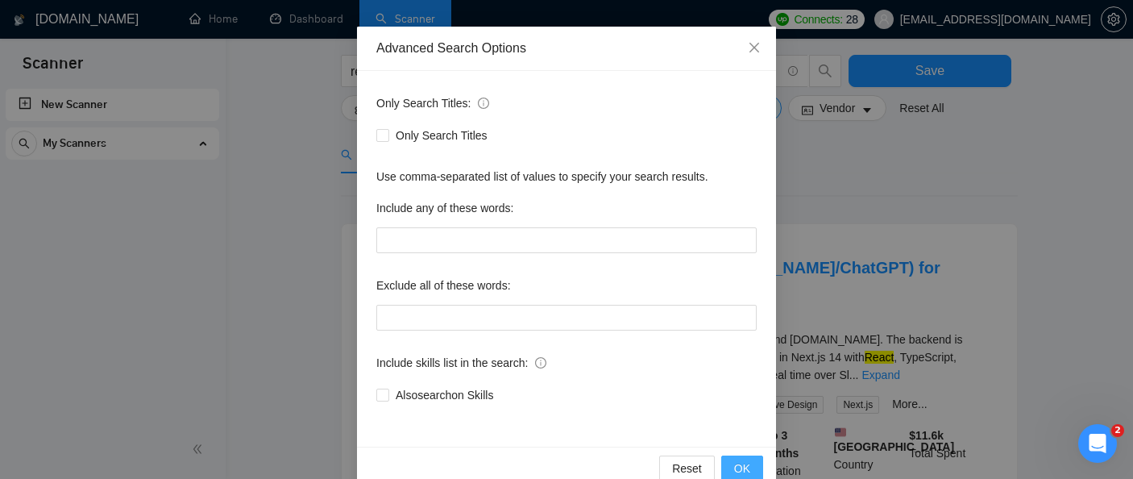
click at [740, 470] on span "OK" at bounding box center [742, 468] width 16 height 18
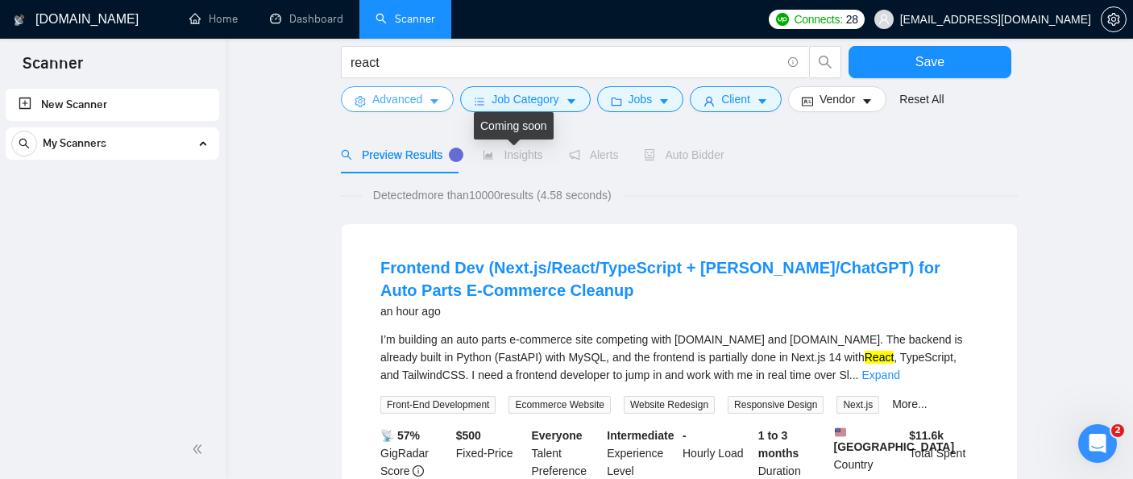
scroll to position [0, 0]
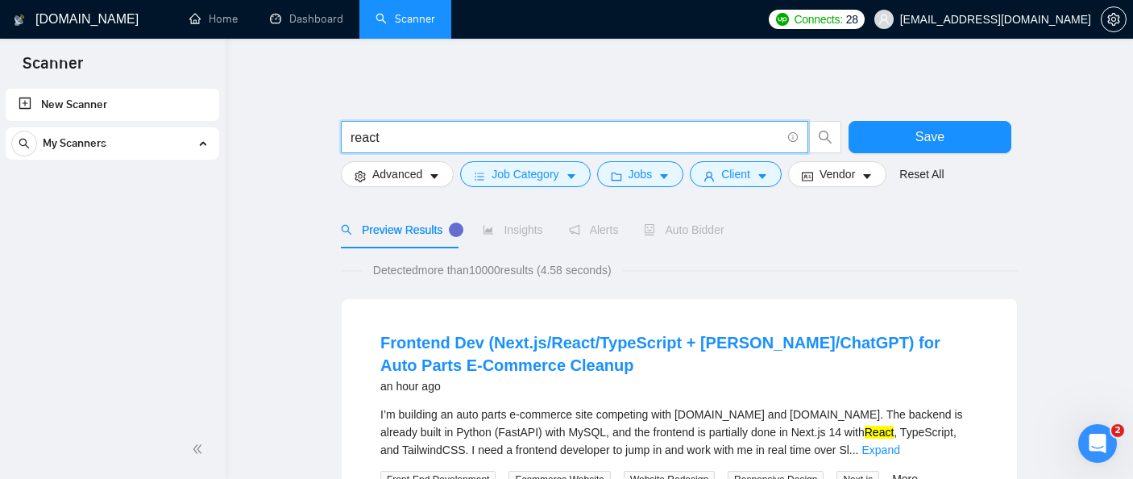
click at [515, 142] on input "react" at bounding box center [566, 137] width 430 height 20
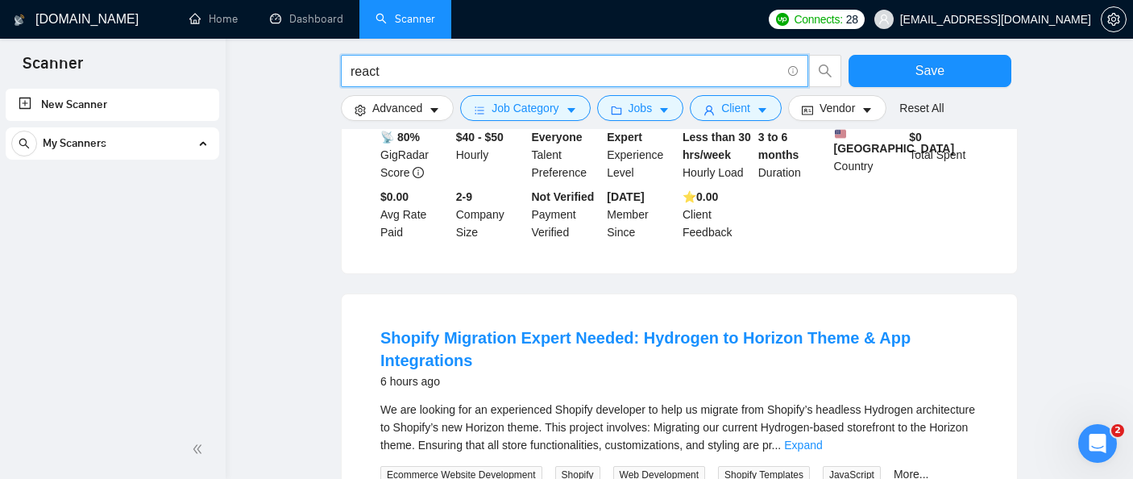
scroll to position [1210, 0]
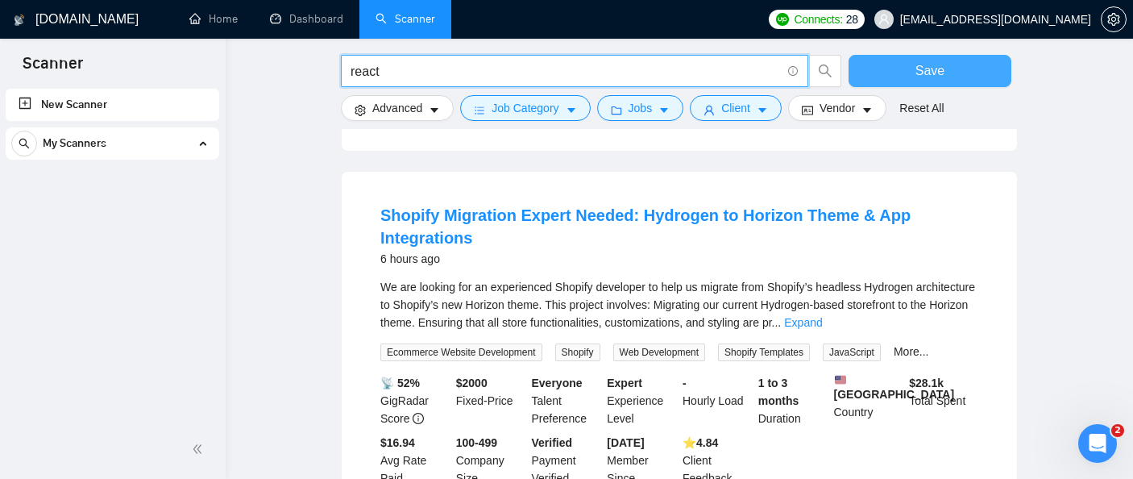
click at [912, 75] on button "Save" at bounding box center [930, 71] width 163 height 32
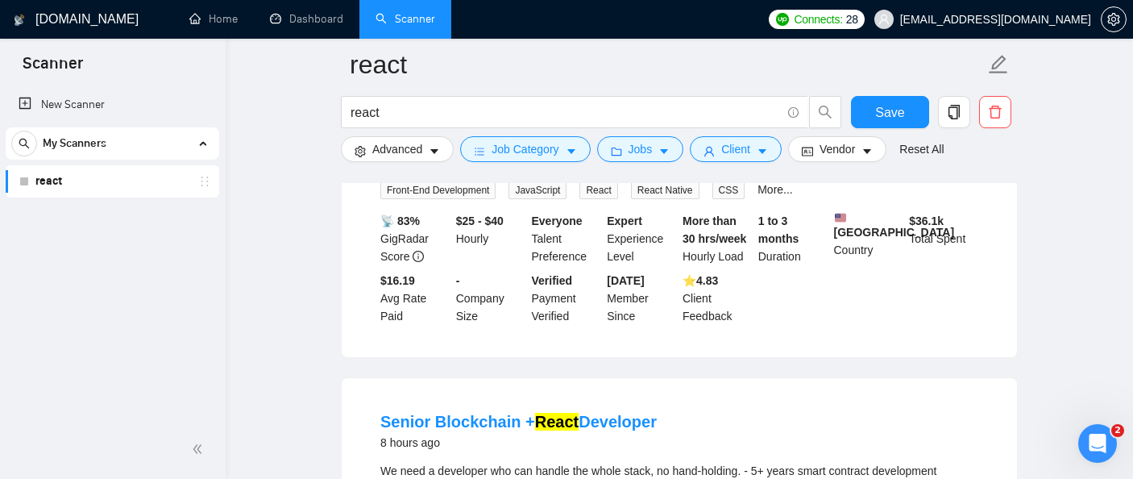
scroll to position [2069, 0]
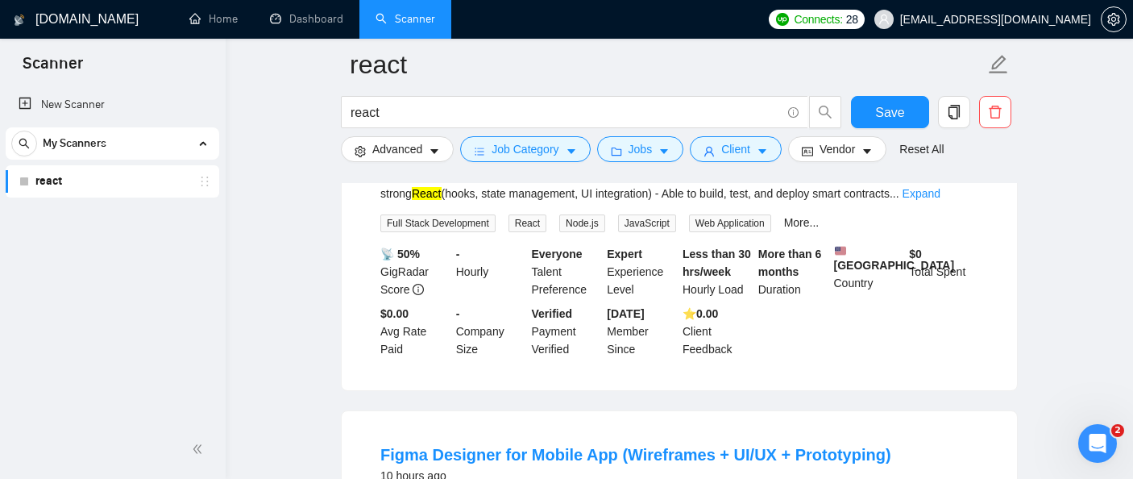
click at [201, 141] on div "My Scanners" at bounding box center [112, 143] width 202 height 32
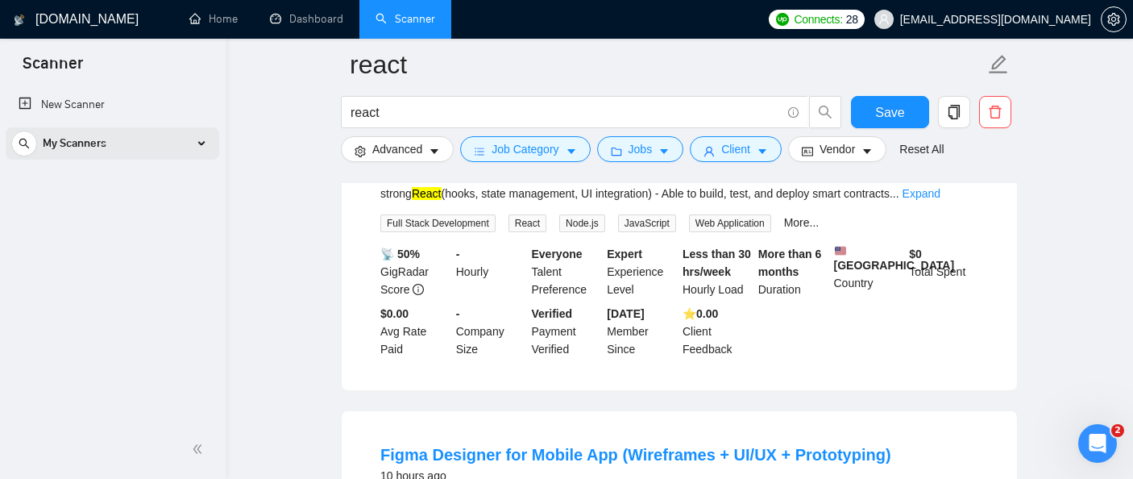
click at [201, 141] on div "My Scanners" at bounding box center [112, 143] width 202 height 32
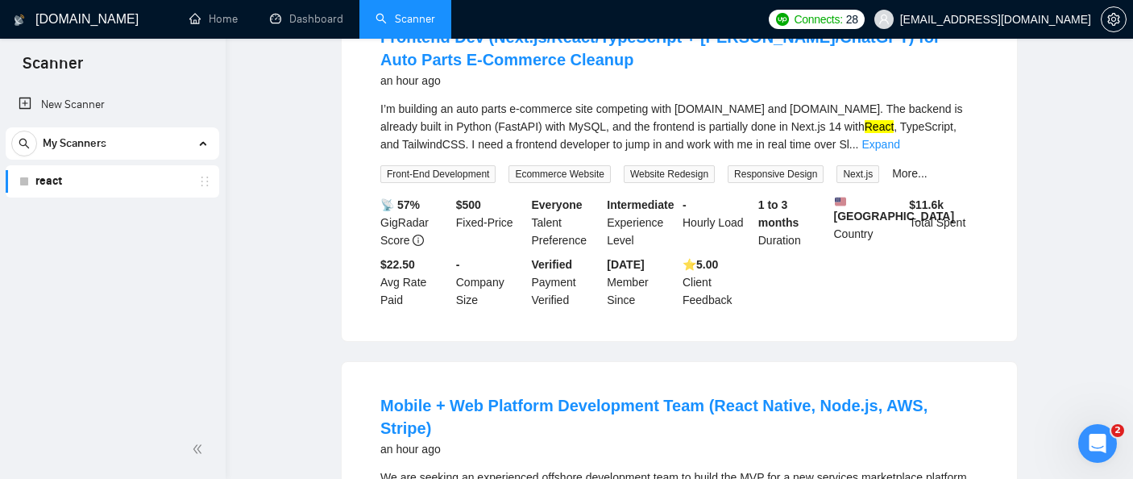
scroll to position [0, 0]
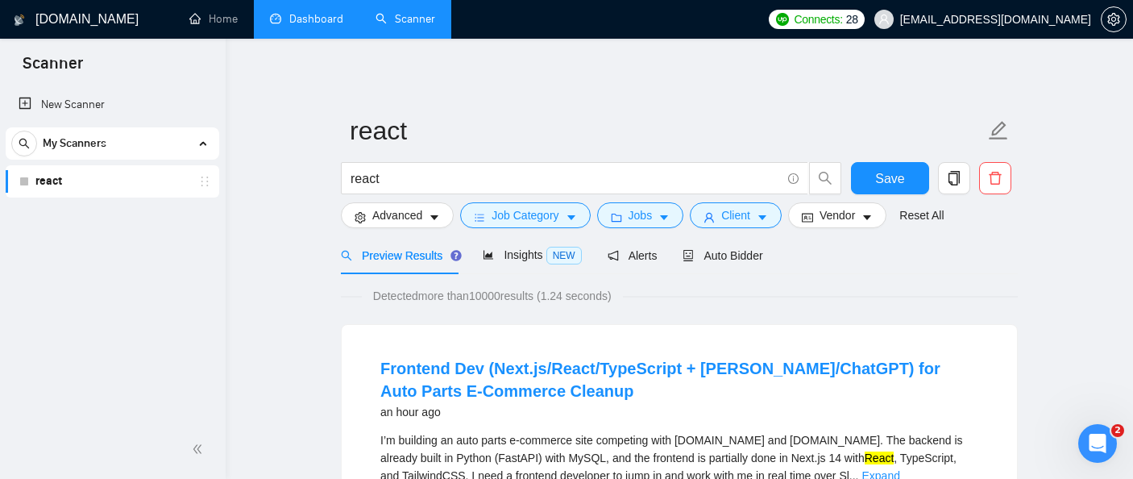
click at [307, 26] on link "Dashboard" at bounding box center [306, 19] width 73 height 14
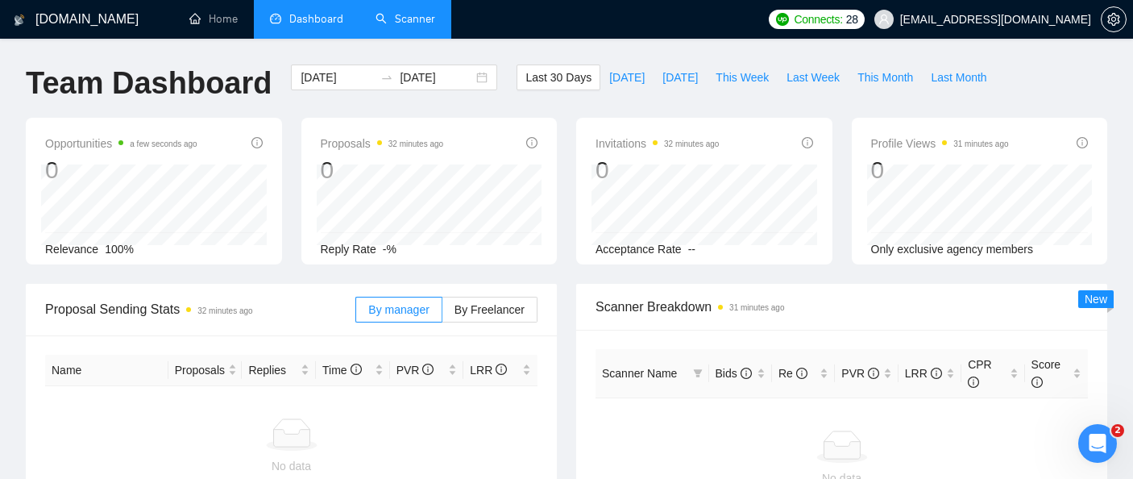
click at [430, 23] on link "Scanner" at bounding box center [406, 19] width 60 height 14
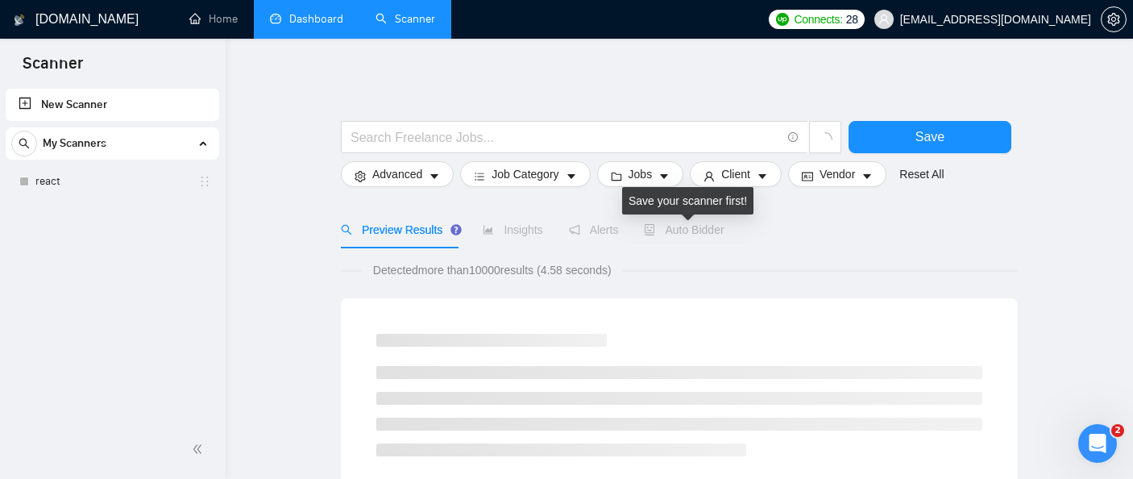
click at [670, 226] on span "Auto Bidder" at bounding box center [684, 229] width 80 height 13
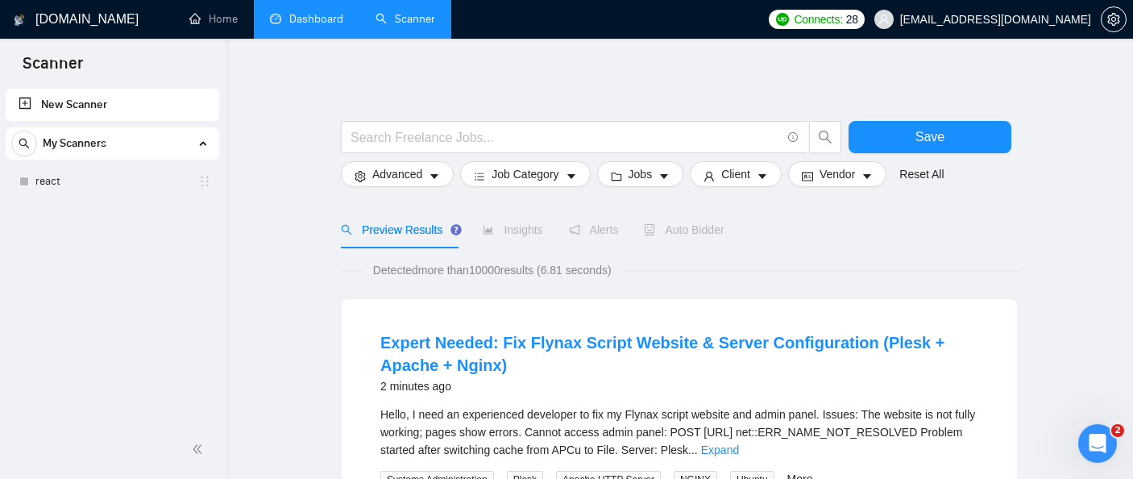
click at [100, 139] on span "My Scanners" at bounding box center [75, 143] width 64 height 32
click at [99, 180] on link "react" at bounding box center [111, 181] width 153 height 32
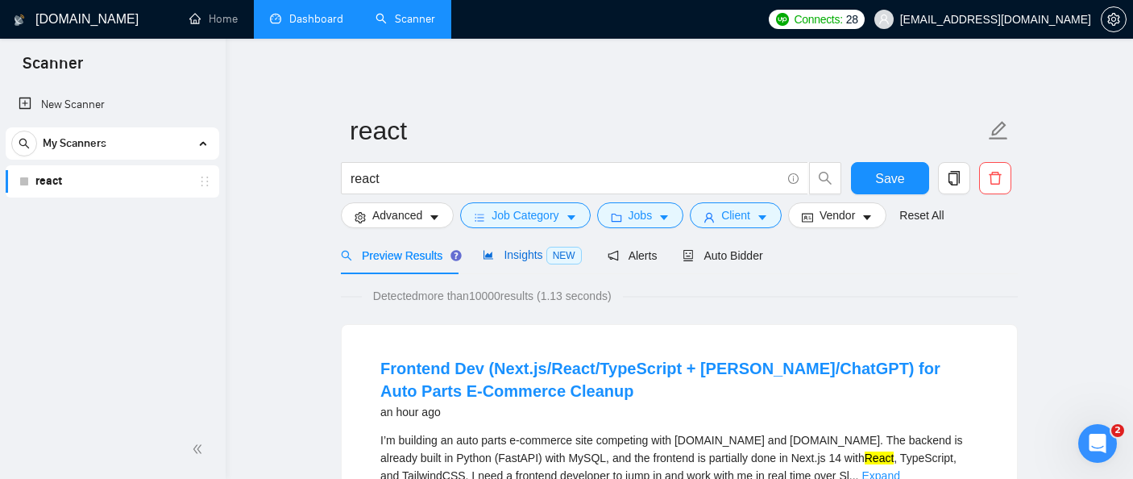
click at [518, 251] on span "Insights NEW" at bounding box center [532, 254] width 98 height 13
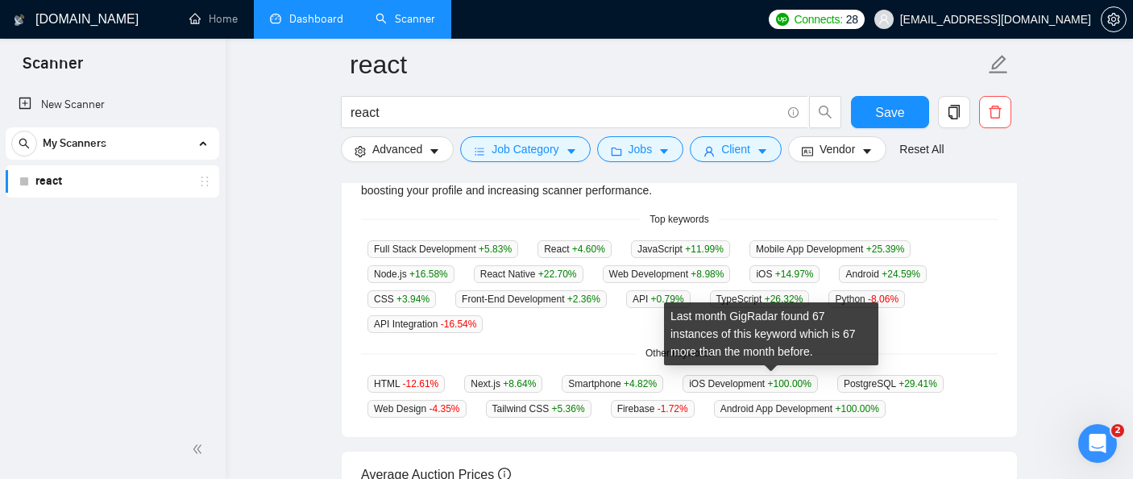
scroll to position [397, 0]
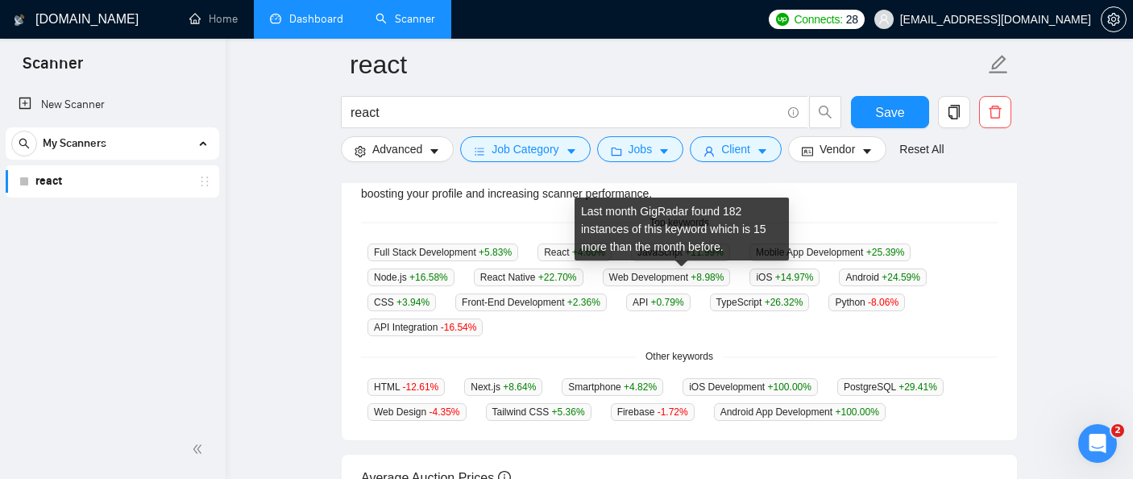
click at [691, 280] on span "Web Development +8.98 %" at bounding box center [667, 277] width 128 height 18
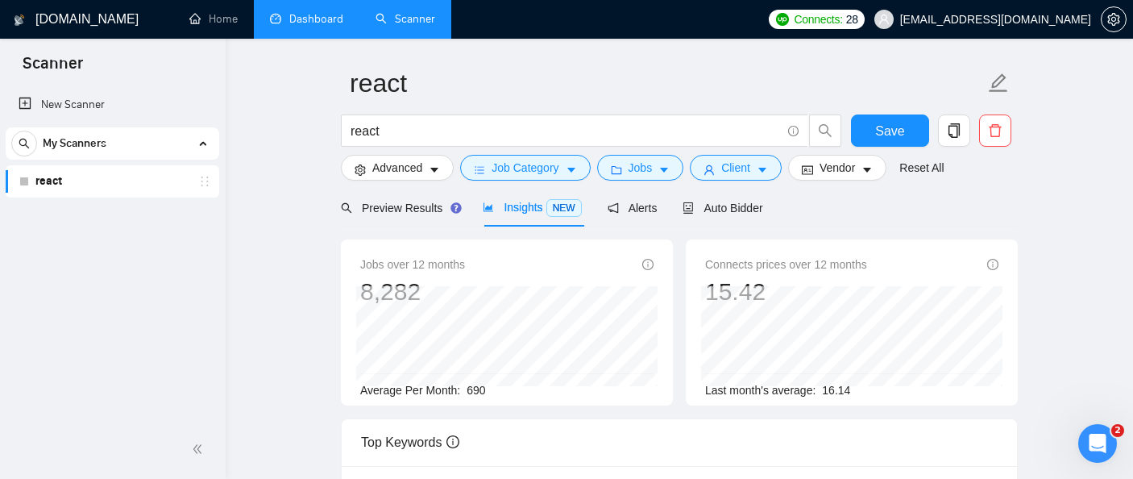
scroll to position [0, 0]
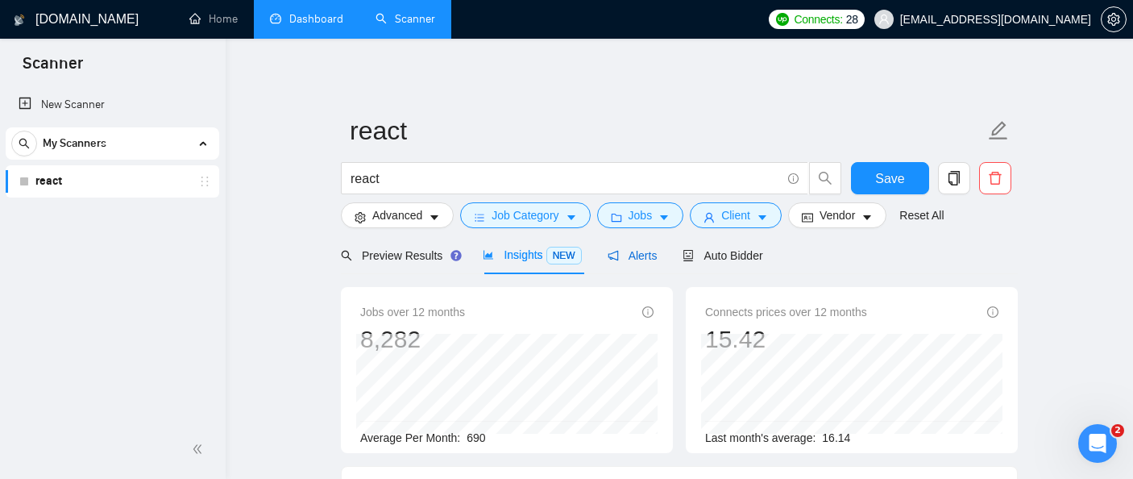
click at [649, 258] on span "Alerts" at bounding box center [633, 255] width 50 height 13
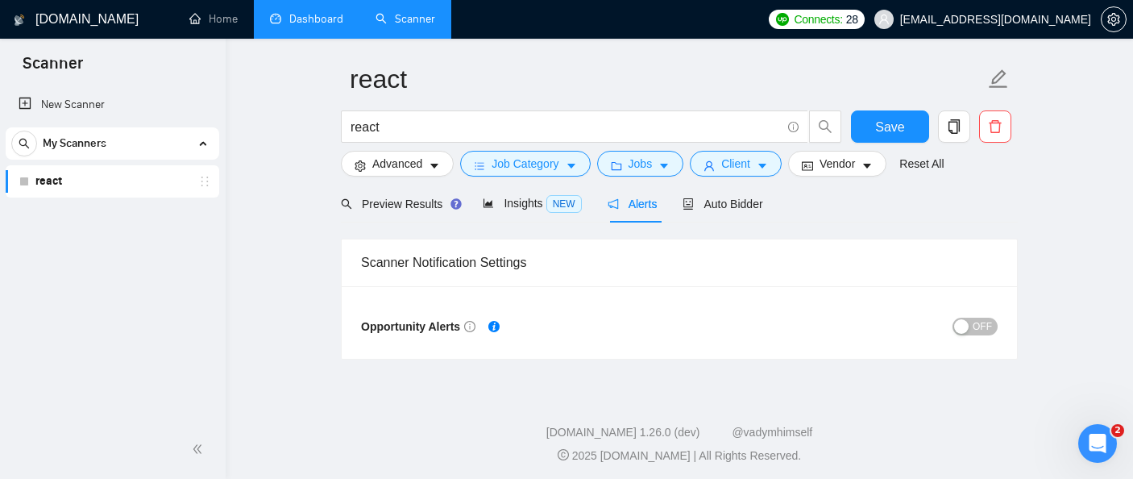
scroll to position [56, 0]
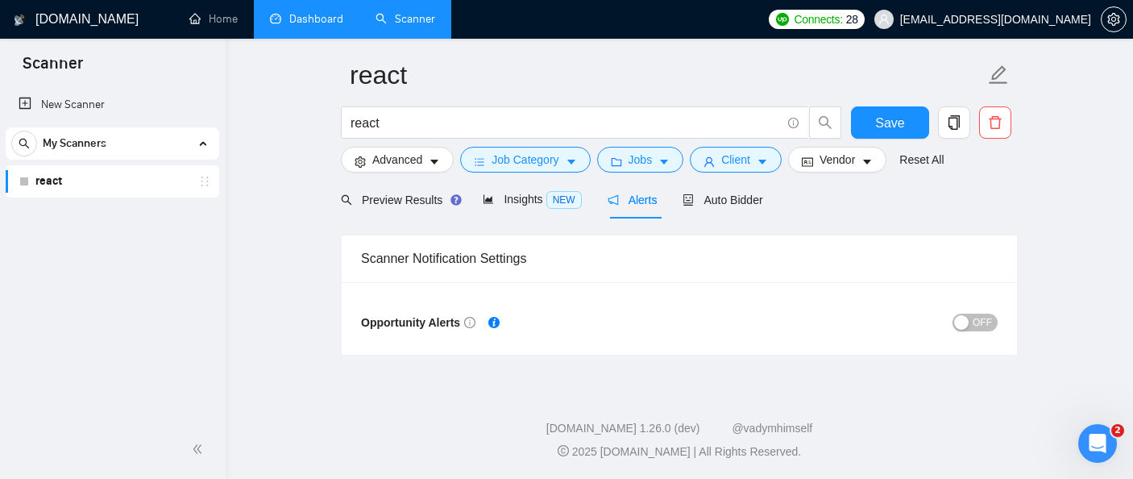
click at [962, 326] on div "button" at bounding box center [961, 322] width 15 height 15
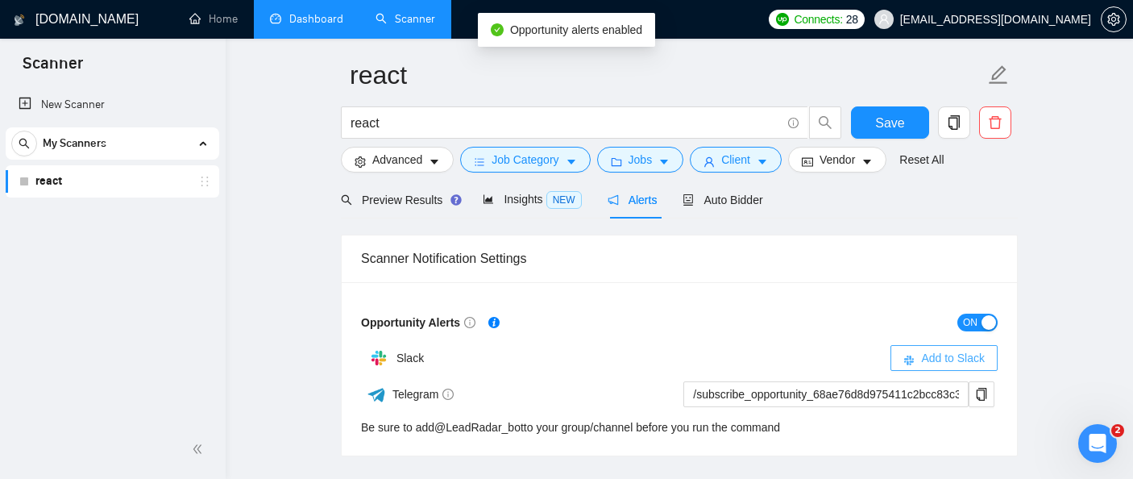
click at [950, 359] on span "Add to Slack" at bounding box center [953, 358] width 64 height 18
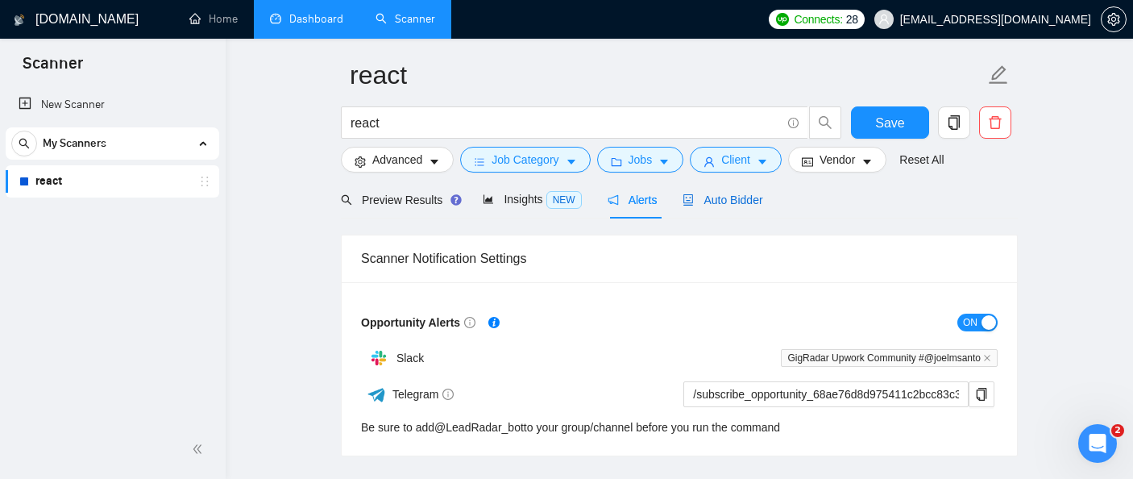
click at [754, 192] on div "Auto Bidder" at bounding box center [723, 200] width 80 height 18
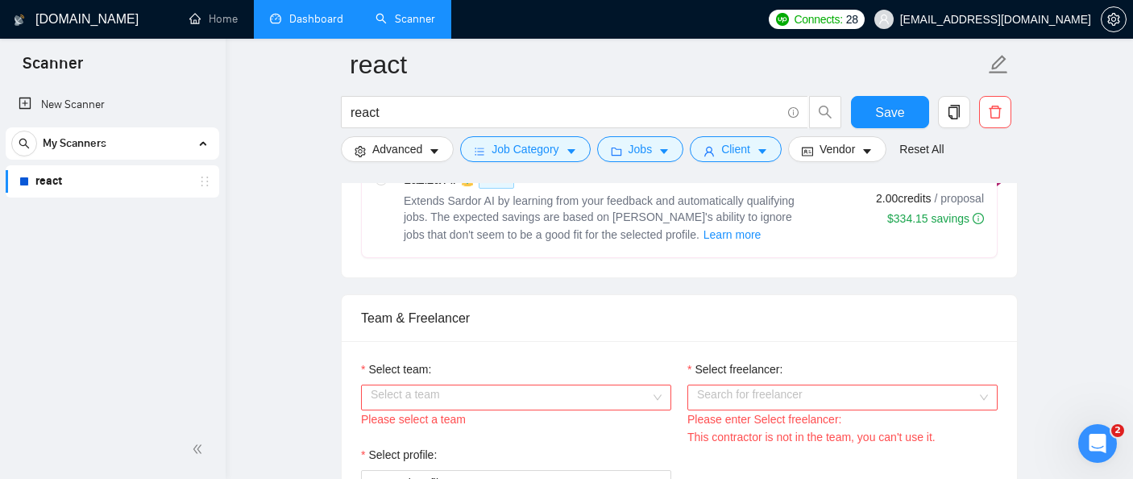
scroll to position [770, 0]
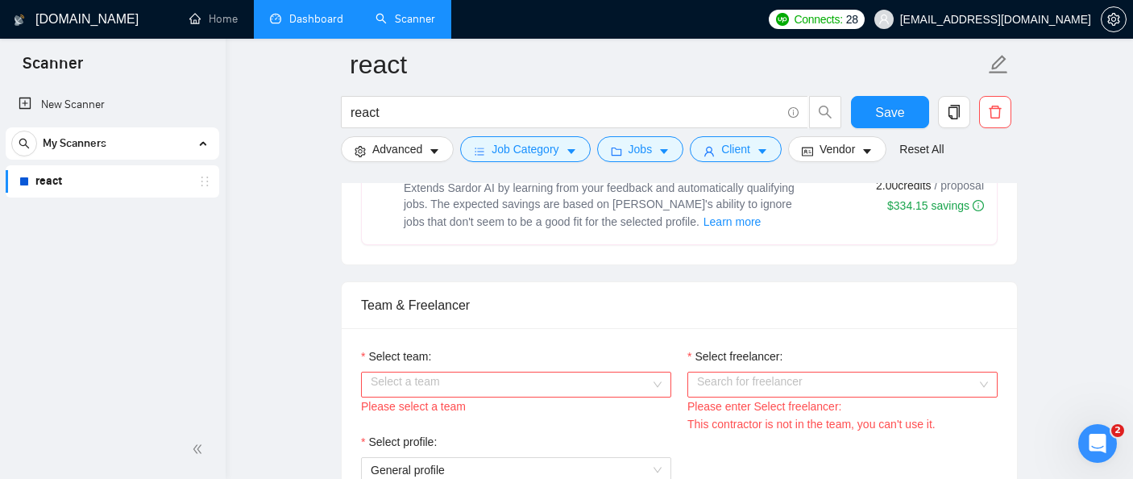
click at [782, 231] on div "Extends Sardor AI by learning from your feedback and automatically qualifying j…" at bounding box center [605, 206] width 403 height 52
click at [386, 171] on input "radio" at bounding box center [380, 165] width 11 height 11
radio input "true"
radio input "false"
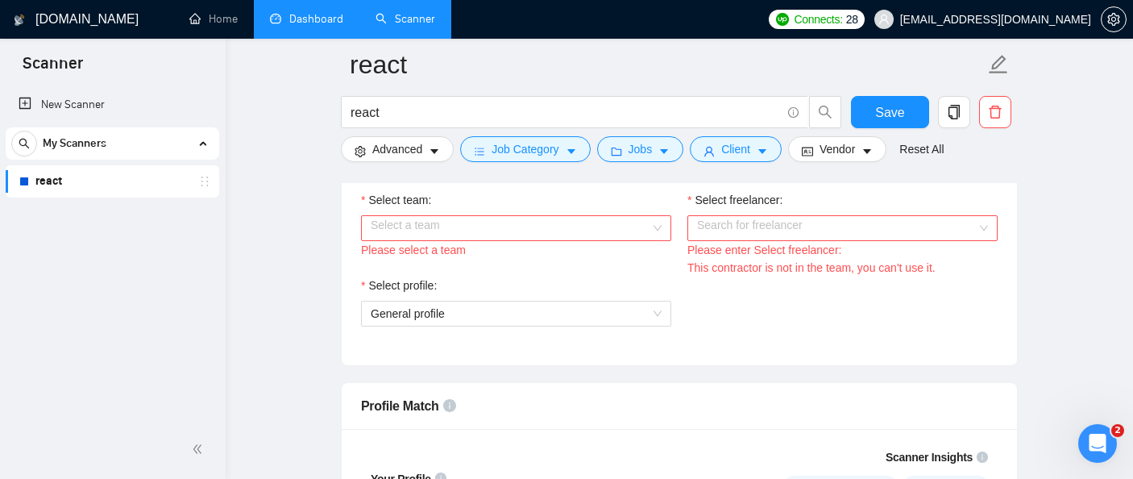
scroll to position [928, 0]
click at [532, 238] on input "Select team:" at bounding box center [511, 226] width 280 height 24
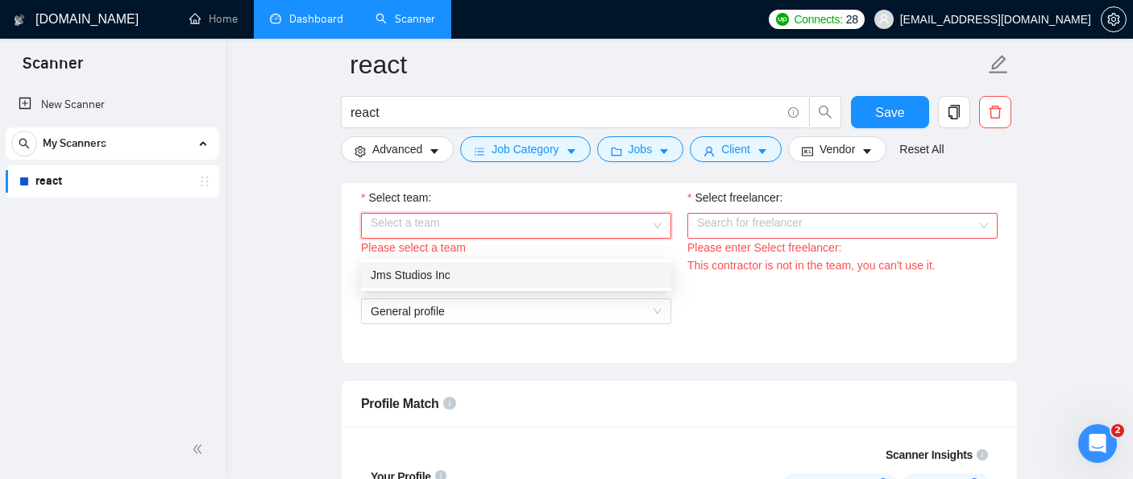
click at [785, 328] on div "Select profile: General profile" at bounding box center [679, 308] width 653 height 69
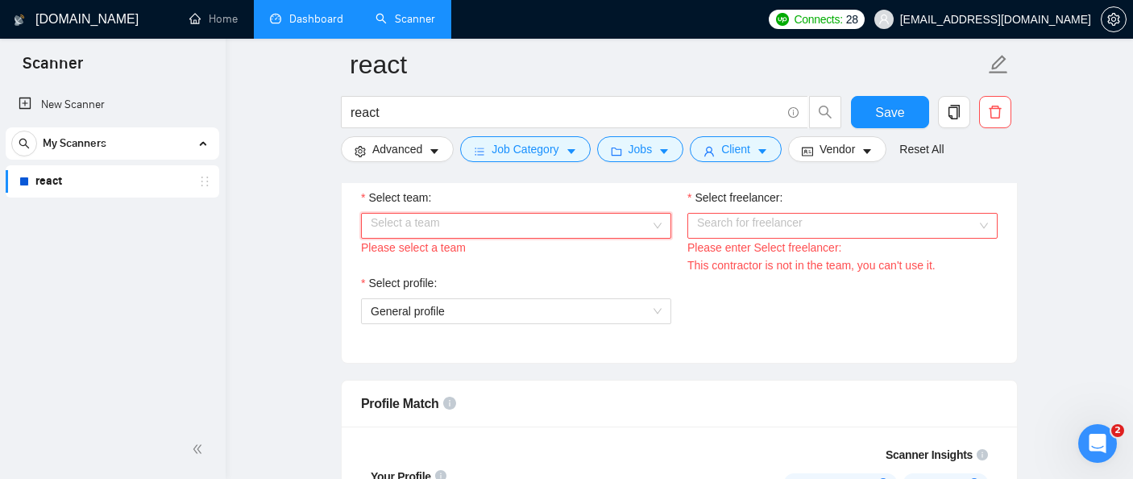
click at [582, 238] on input "Select team:" at bounding box center [511, 226] width 280 height 24
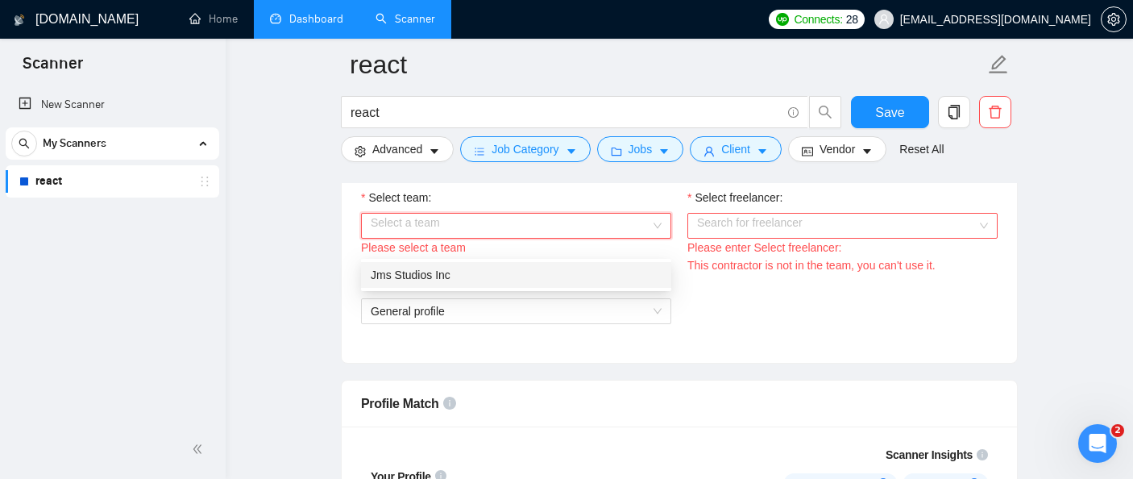
click at [581, 271] on div "Jms Studios Inc" at bounding box center [516, 275] width 291 height 18
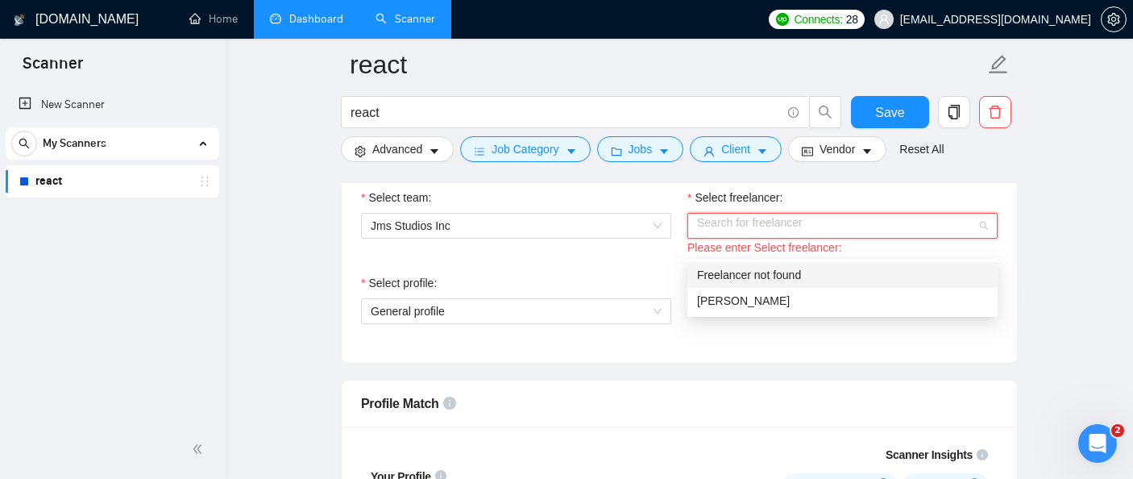
click at [729, 238] on input "Select freelancer:" at bounding box center [837, 226] width 280 height 24
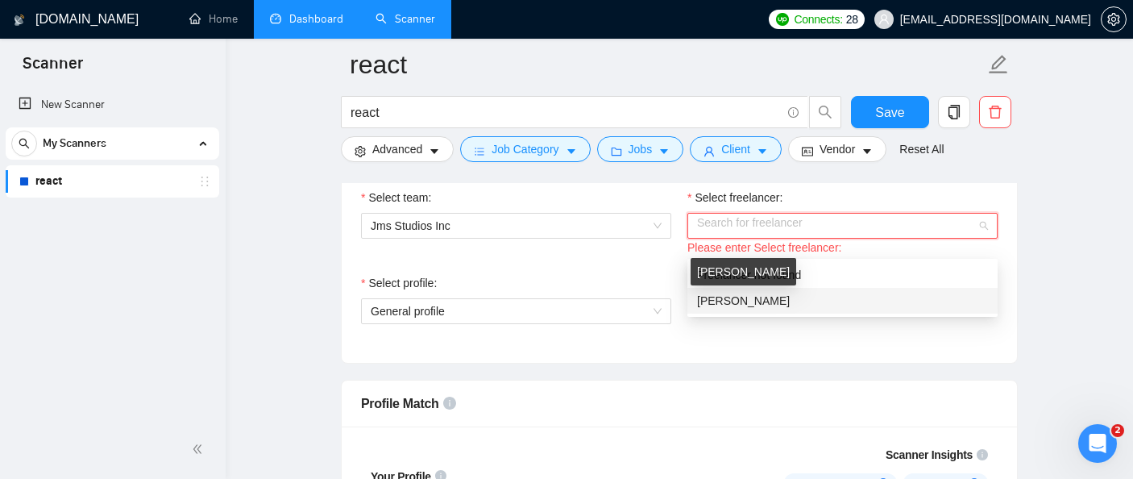
click at [749, 301] on span "[PERSON_NAME]" at bounding box center [743, 300] width 93 height 13
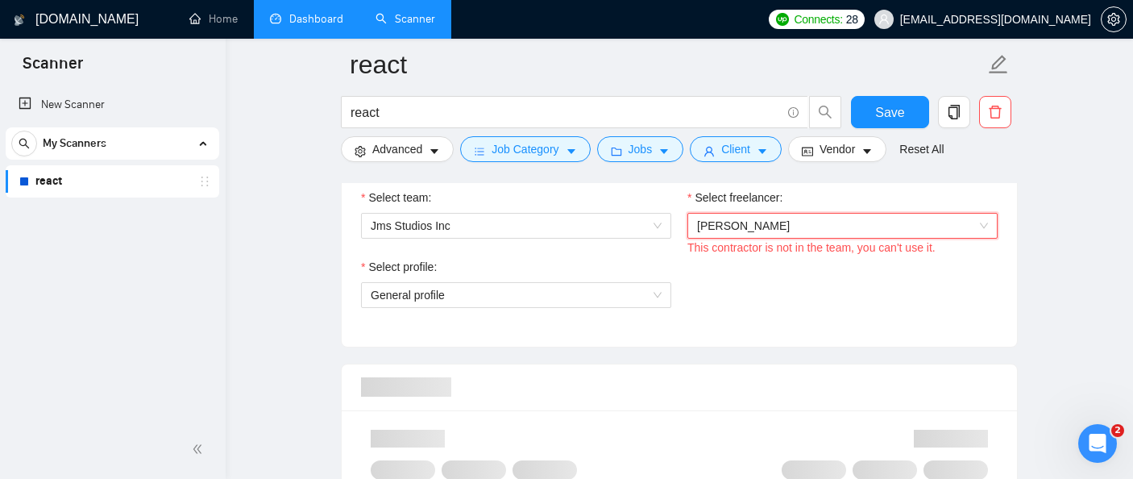
click at [749, 305] on div "Select profile: General profile" at bounding box center [679, 292] width 653 height 69
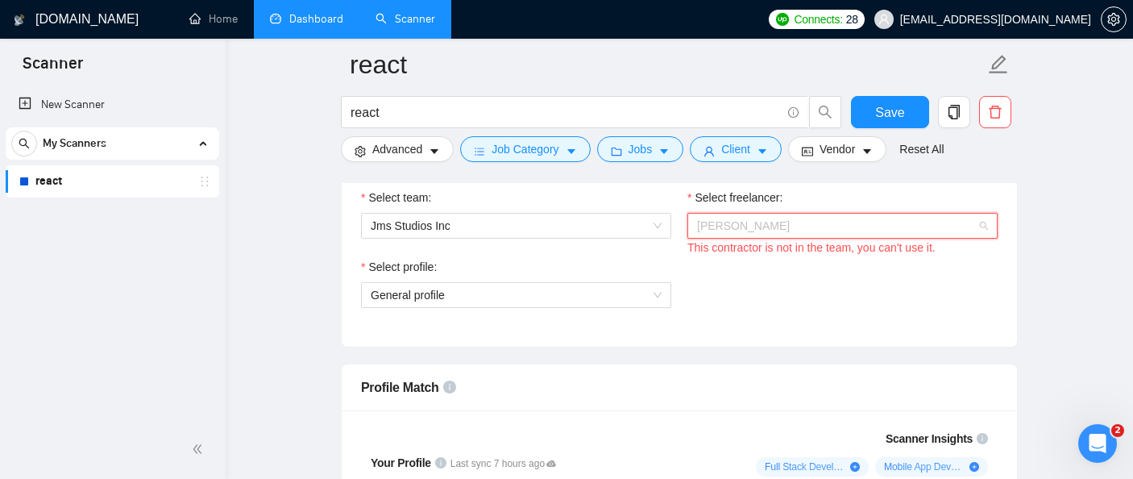
click at [729, 238] on span "[PERSON_NAME]" at bounding box center [842, 226] width 291 height 24
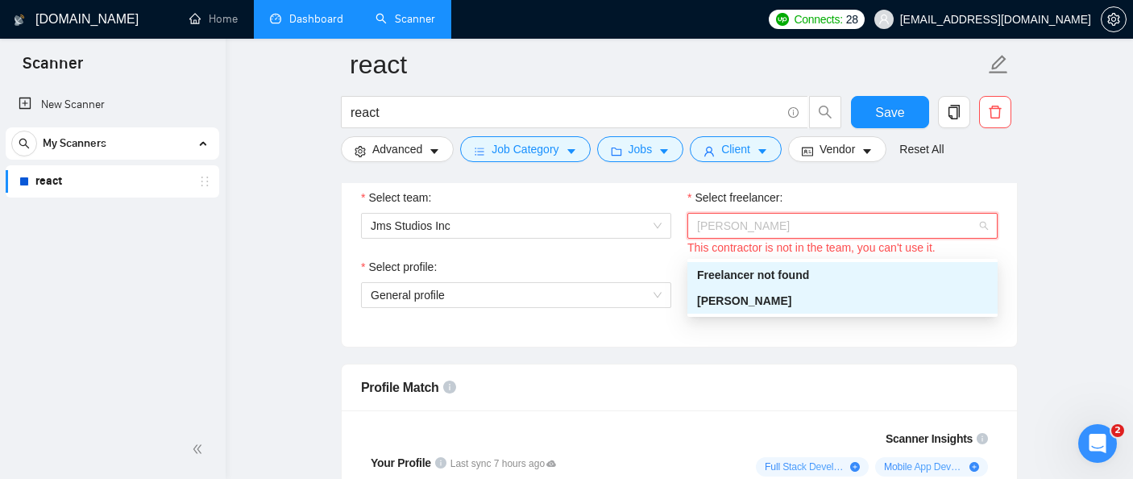
click at [746, 327] on div "Select profile: General profile" at bounding box center [679, 292] width 653 height 69
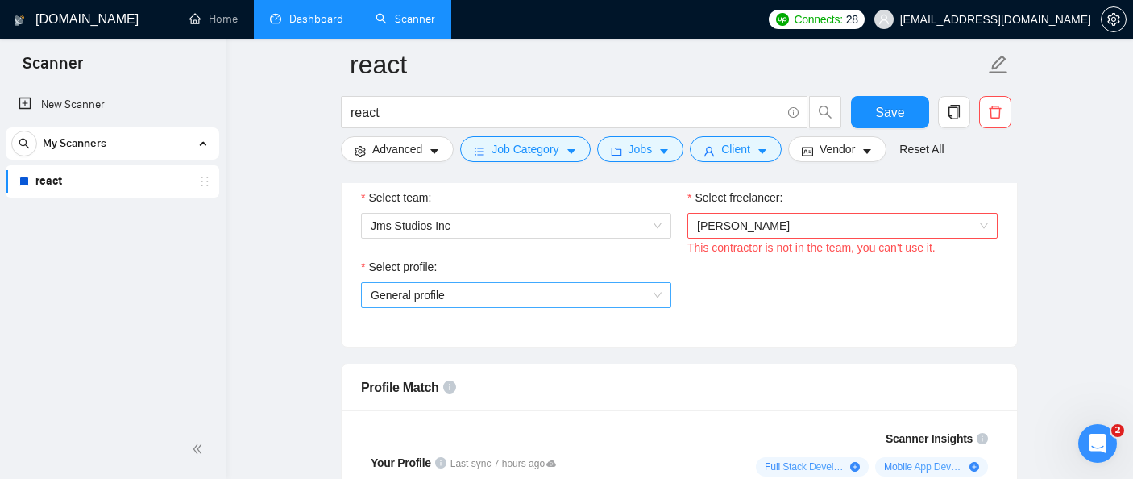
click at [646, 305] on span "General profile" at bounding box center [516, 295] width 291 height 24
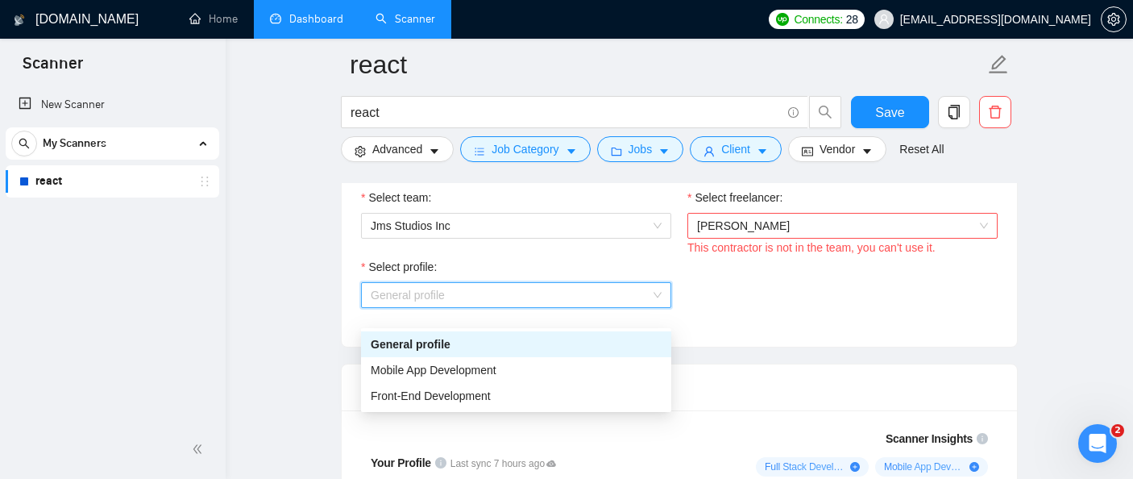
click at [766, 327] on div "Select profile: General profile" at bounding box center [679, 292] width 653 height 69
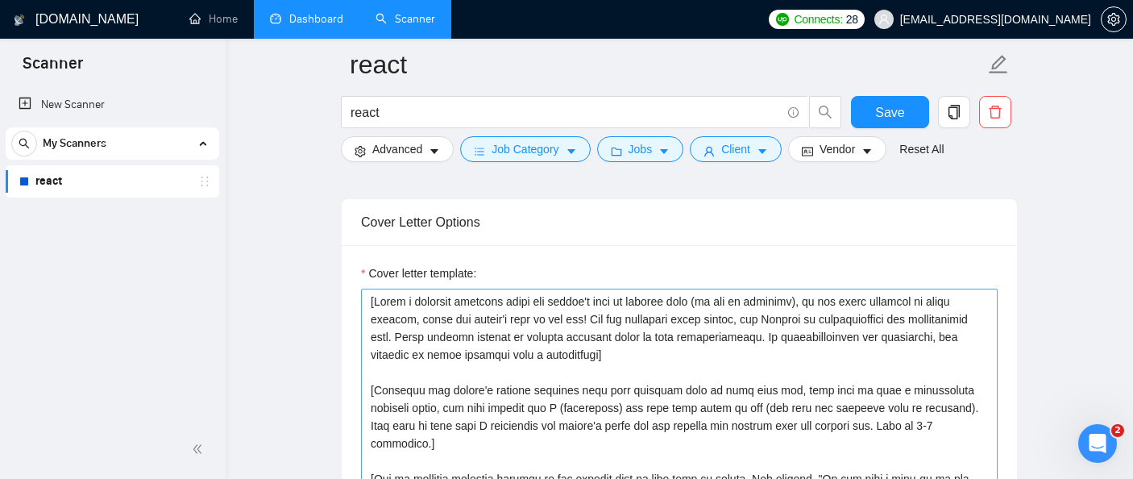
scroll to position [1718, 0]
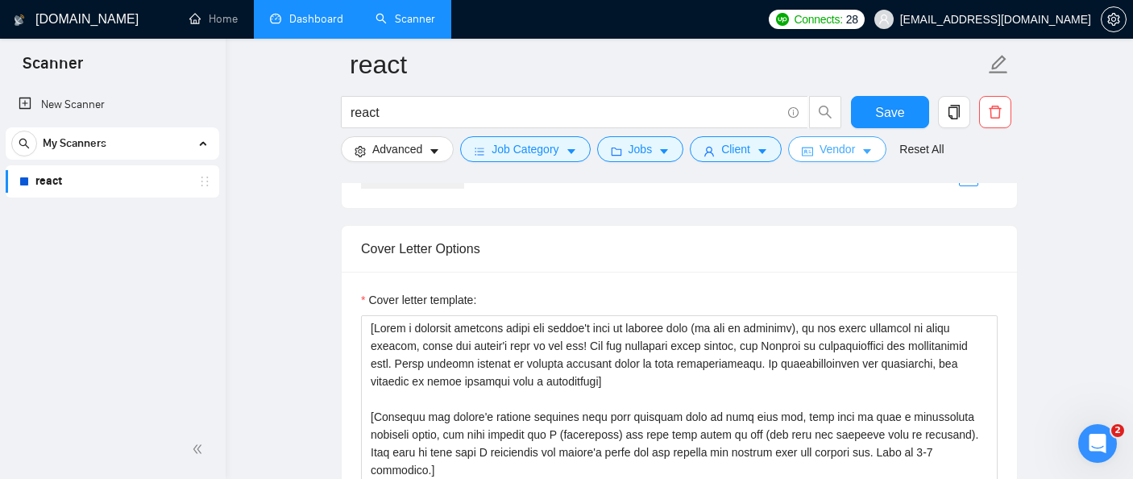
click at [852, 160] on button "Vendor" at bounding box center [837, 149] width 98 height 26
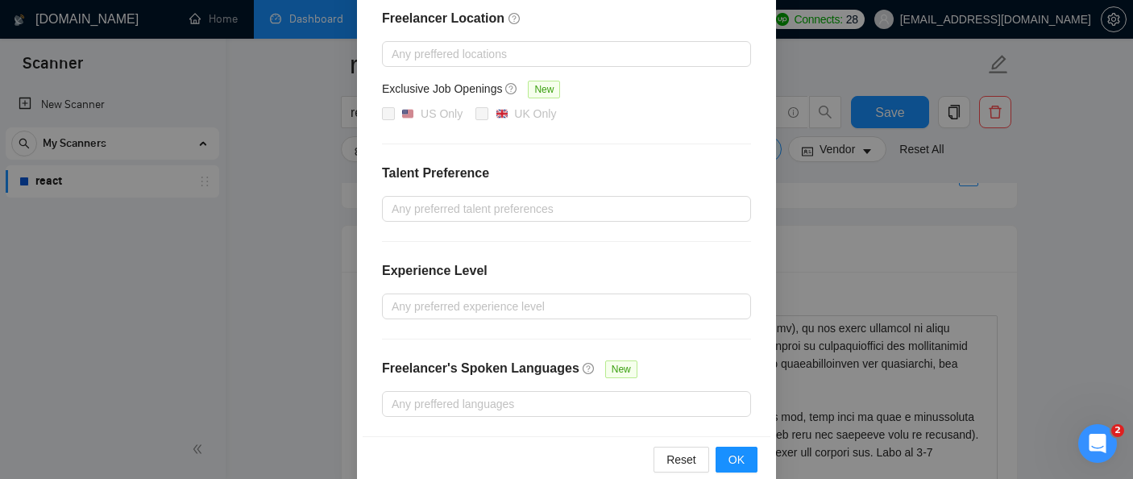
scroll to position [267, 0]
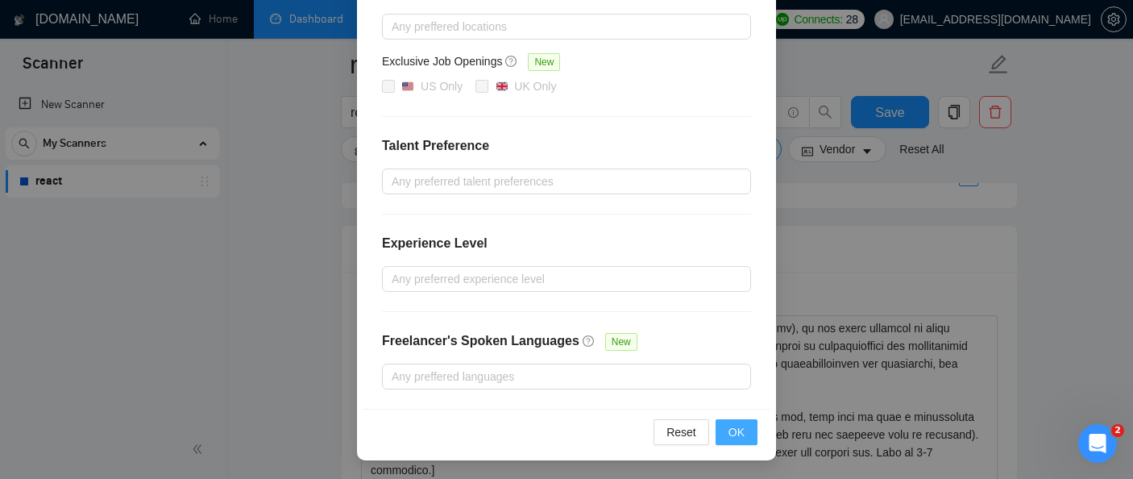
click at [737, 429] on span "OK" at bounding box center [737, 432] width 16 height 18
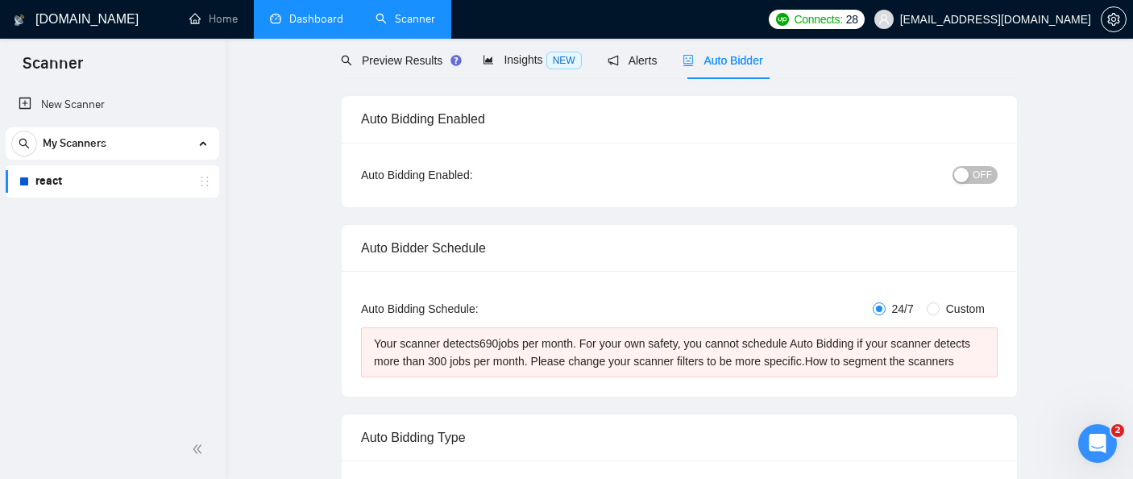
scroll to position [0, 0]
